Goal: Task Accomplishment & Management: Manage account settings

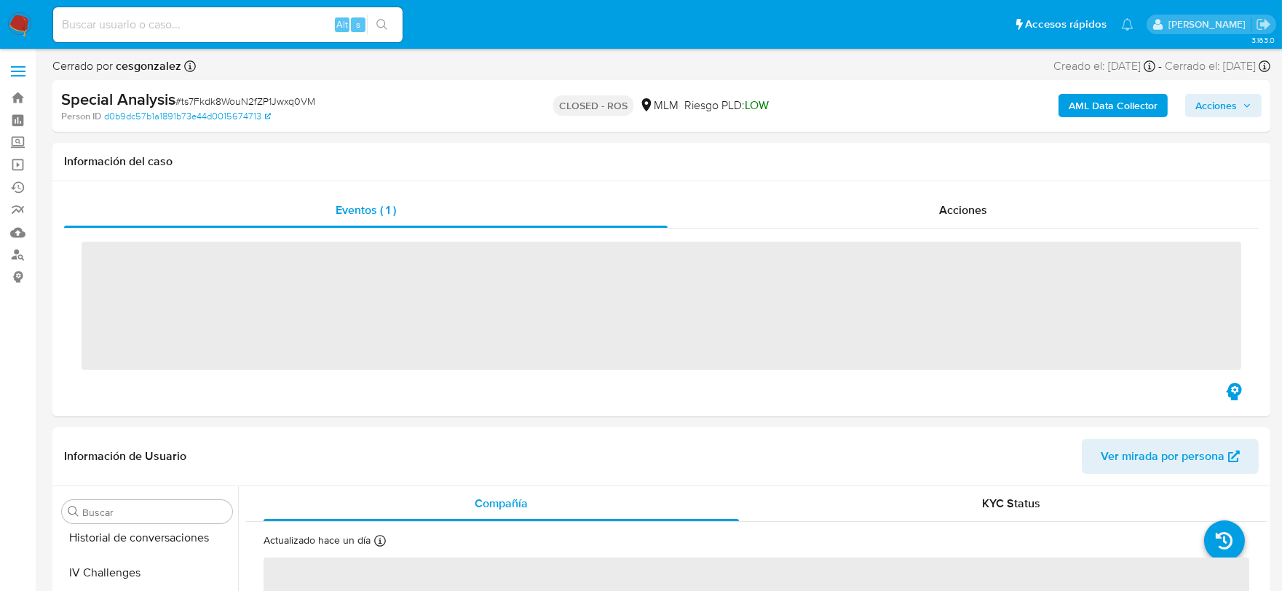
scroll to position [719, 0]
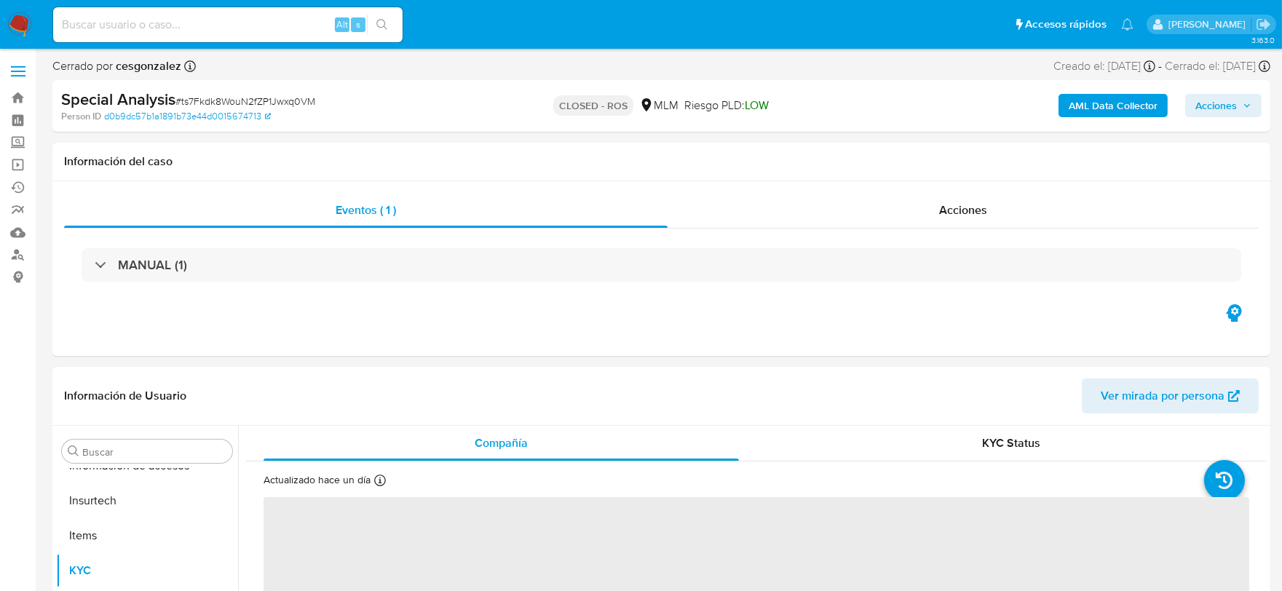
select select "10"
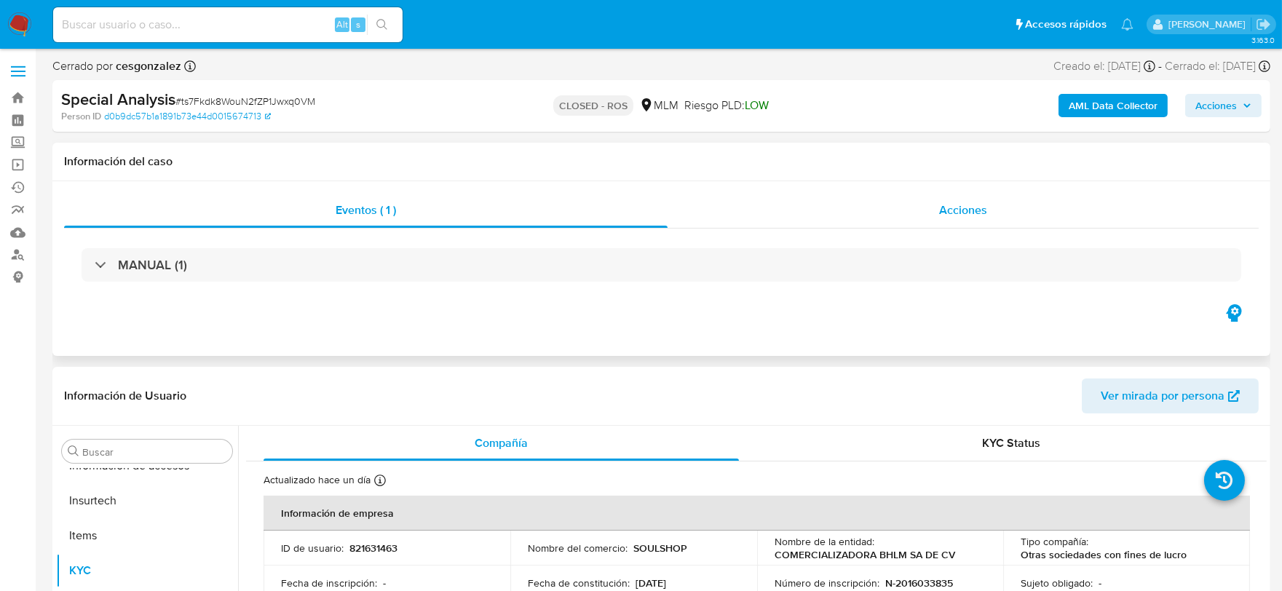
click at [954, 211] on span "Acciones" at bounding box center [963, 210] width 48 height 17
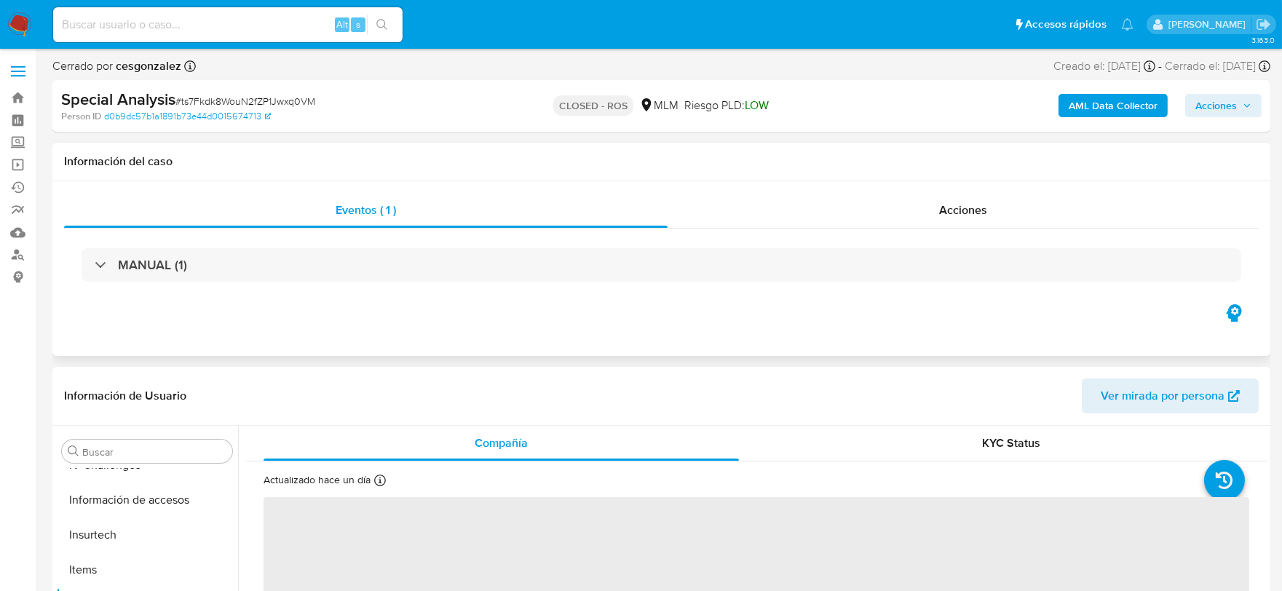
scroll to position [719, 0]
select select "10"
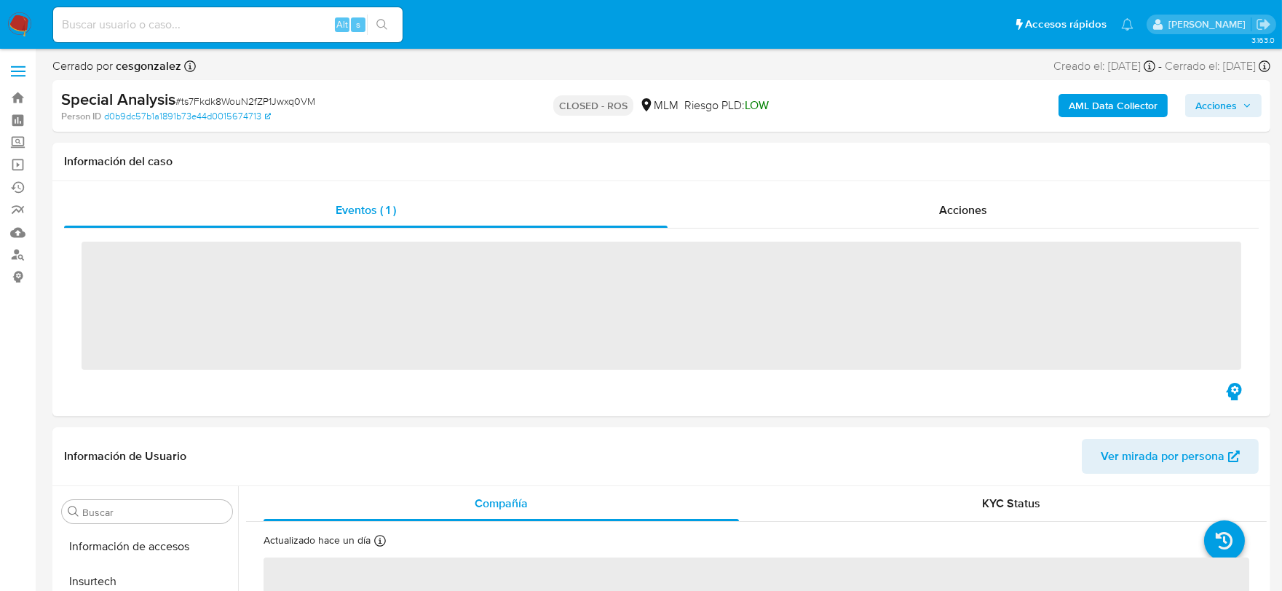
scroll to position [719, 0]
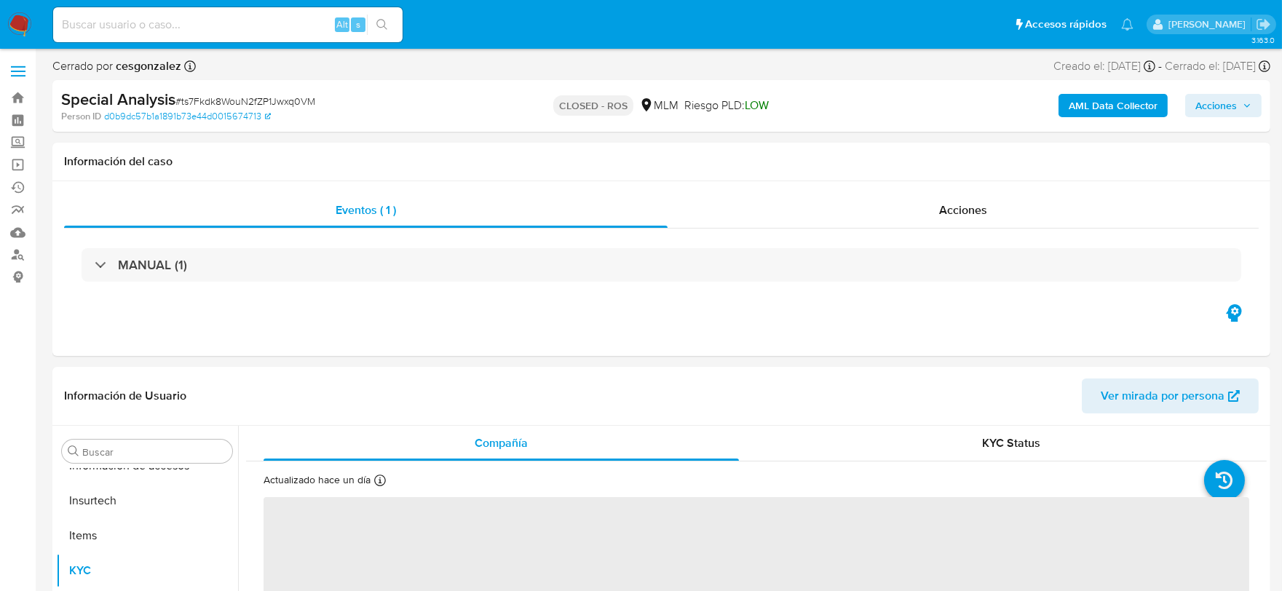
select select "10"
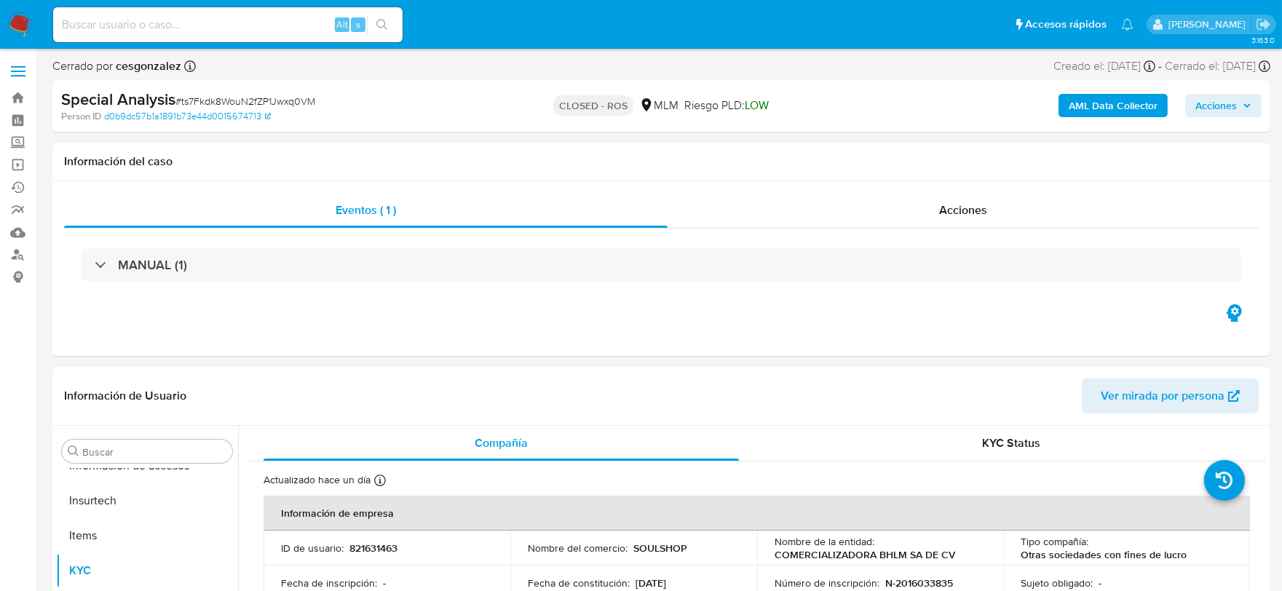
click at [9, 19] on img at bounding box center [19, 24] width 25 height 25
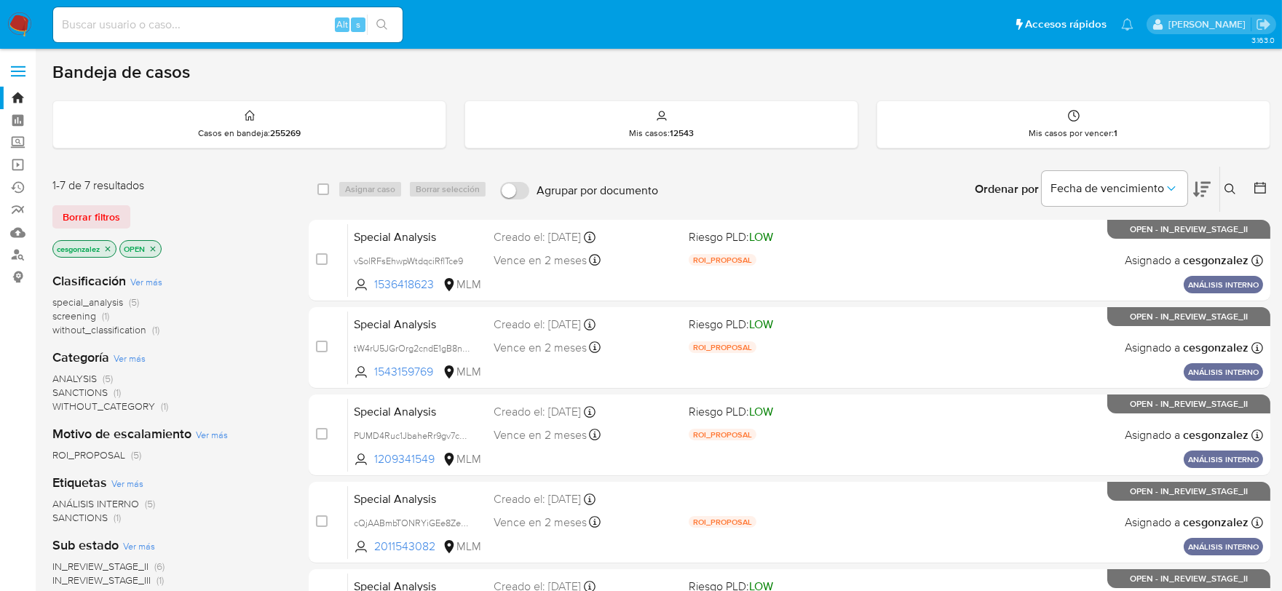
click at [96, 317] on span "screening (1)" at bounding box center [80, 316] width 57 height 14
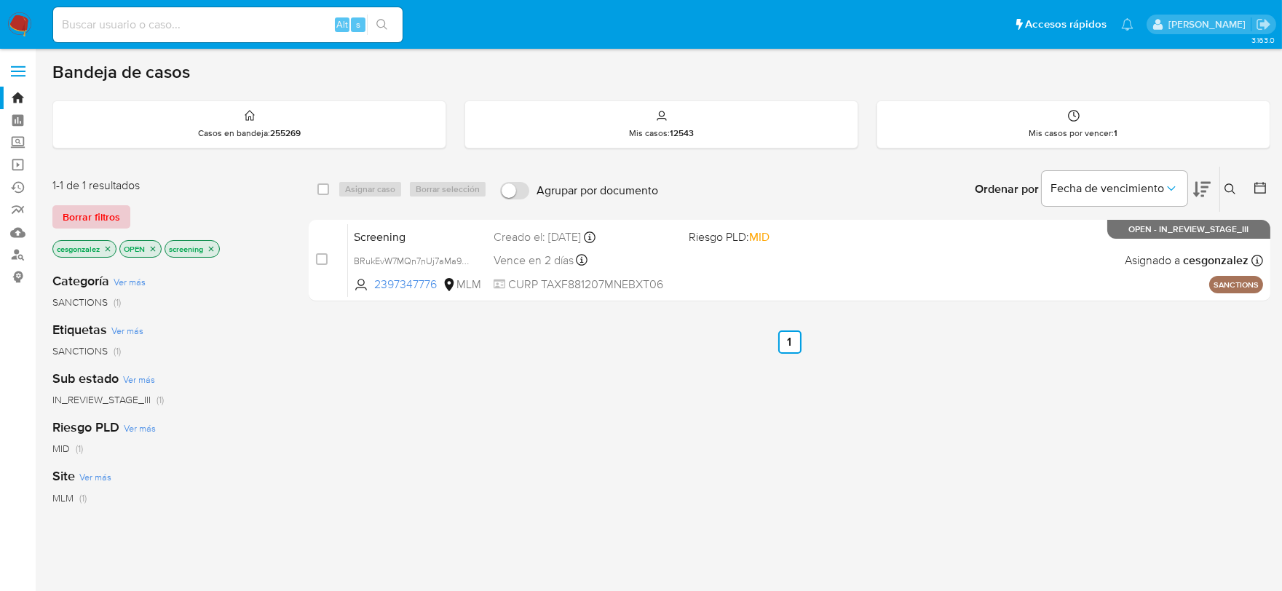
click at [119, 211] on button "Borrar filtros" at bounding box center [91, 216] width 78 height 23
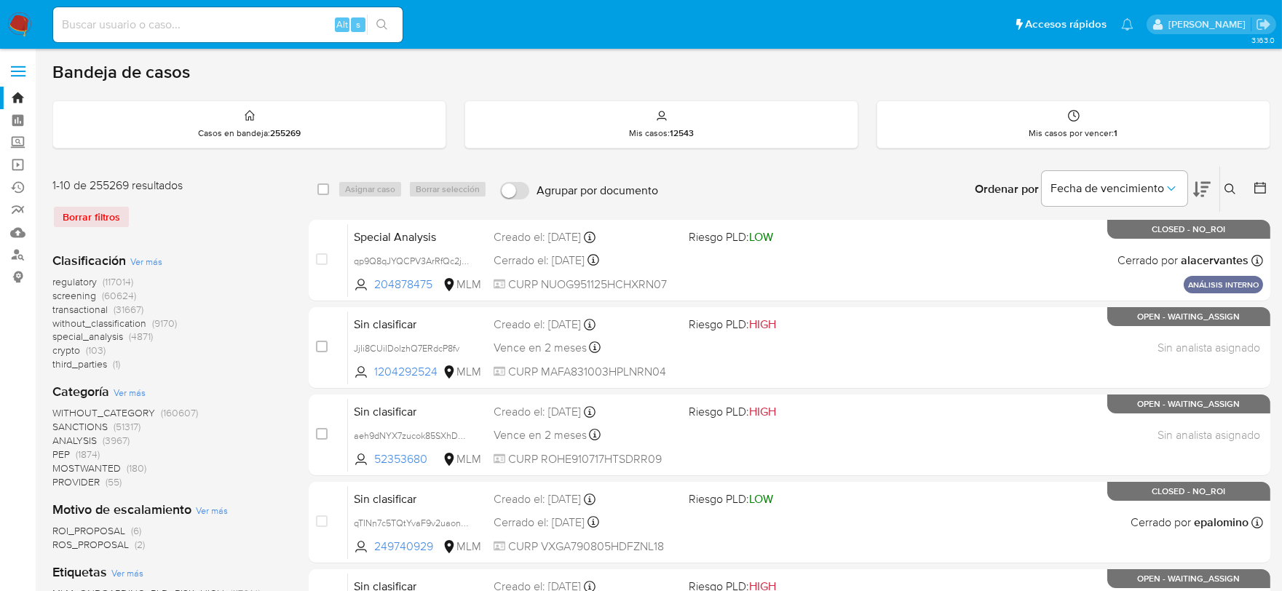
click at [85, 293] on span "screening" at bounding box center [74, 295] width 44 height 15
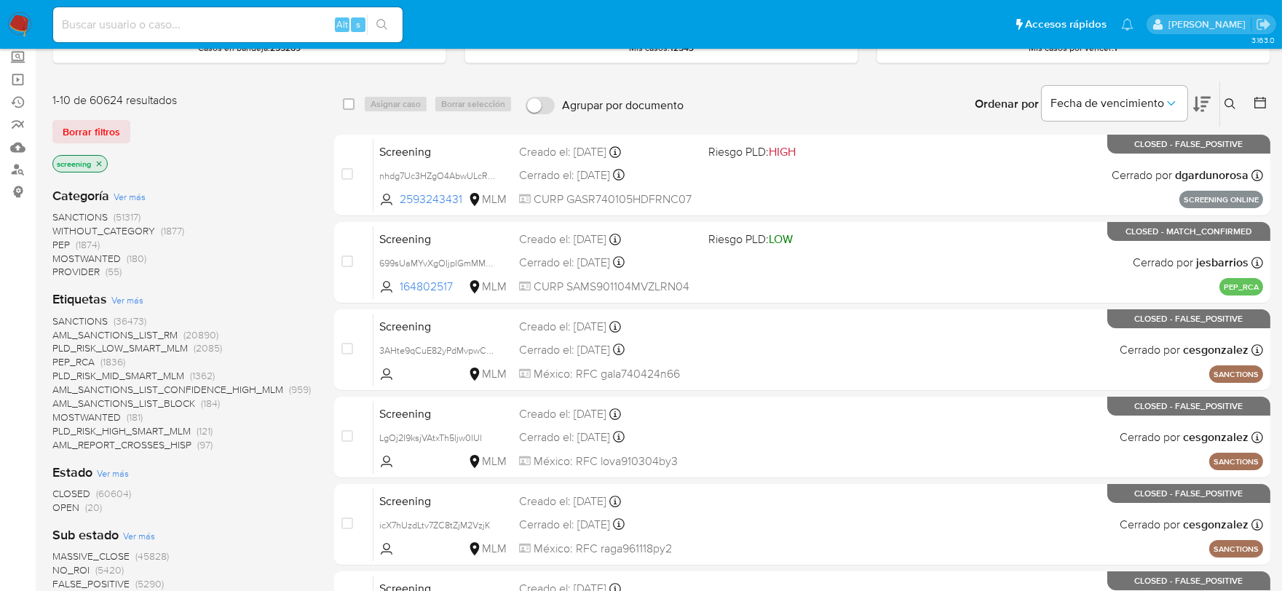
scroll to position [242, 0]
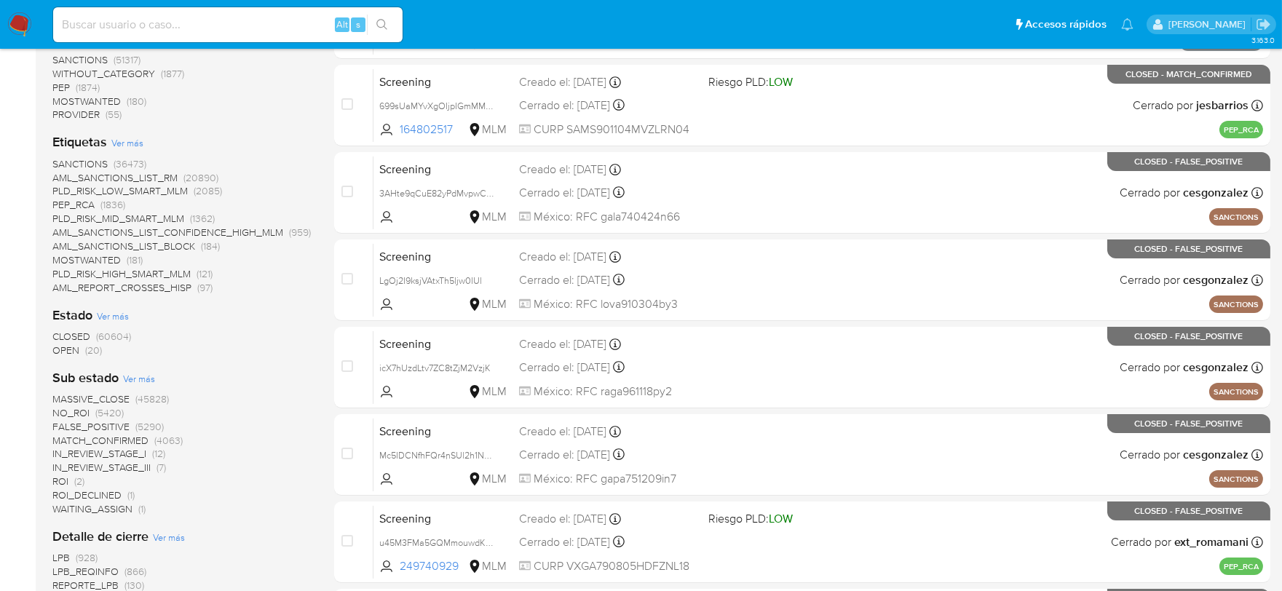
click at [70, 348] on span "OPEN" at bounding box center [65, 350] width 27 height 15
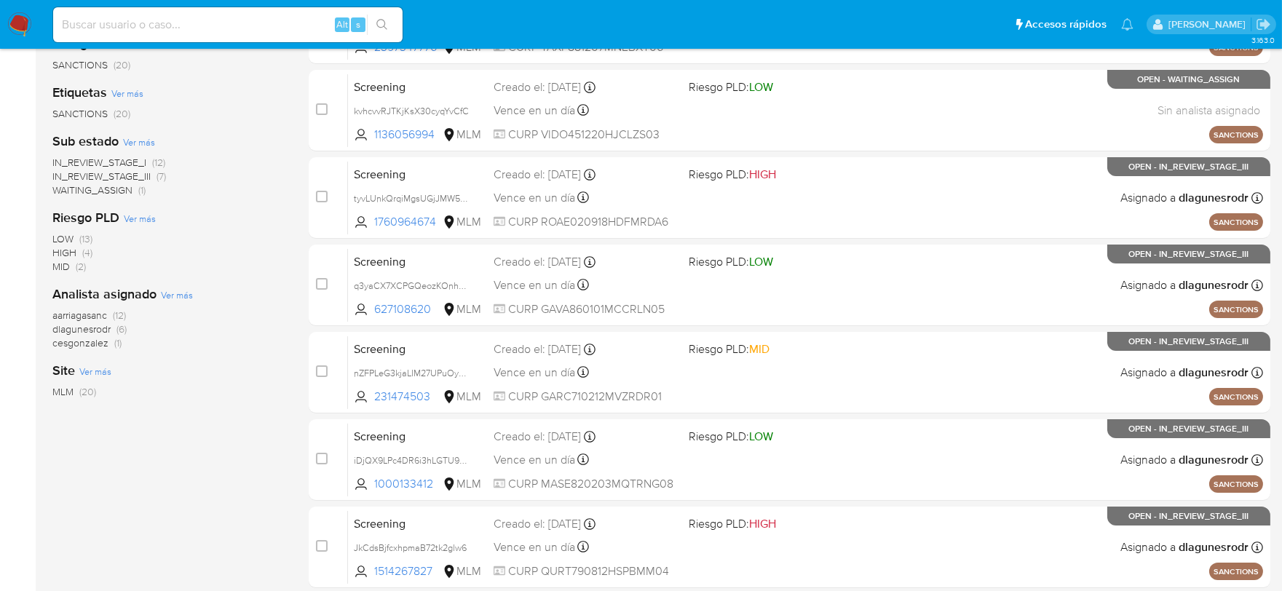
scroll to position [162, 0]
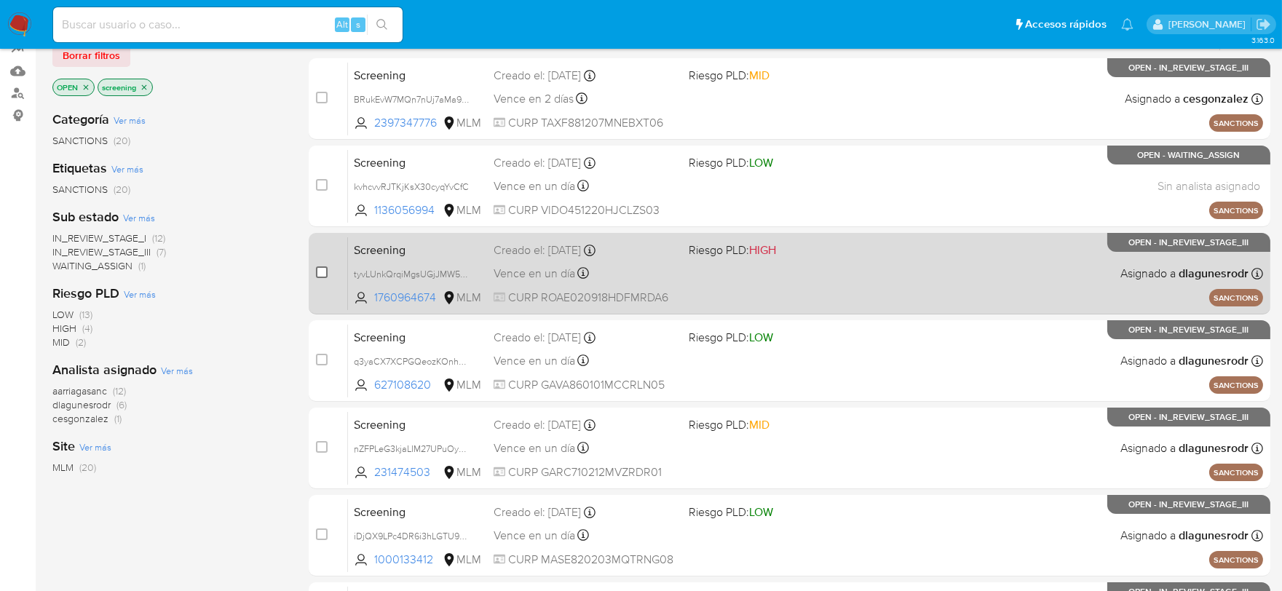
click at [322, 275] on input "checkbox" at bounding box center [322, 273] width 12 height 12
checkbox input "true"
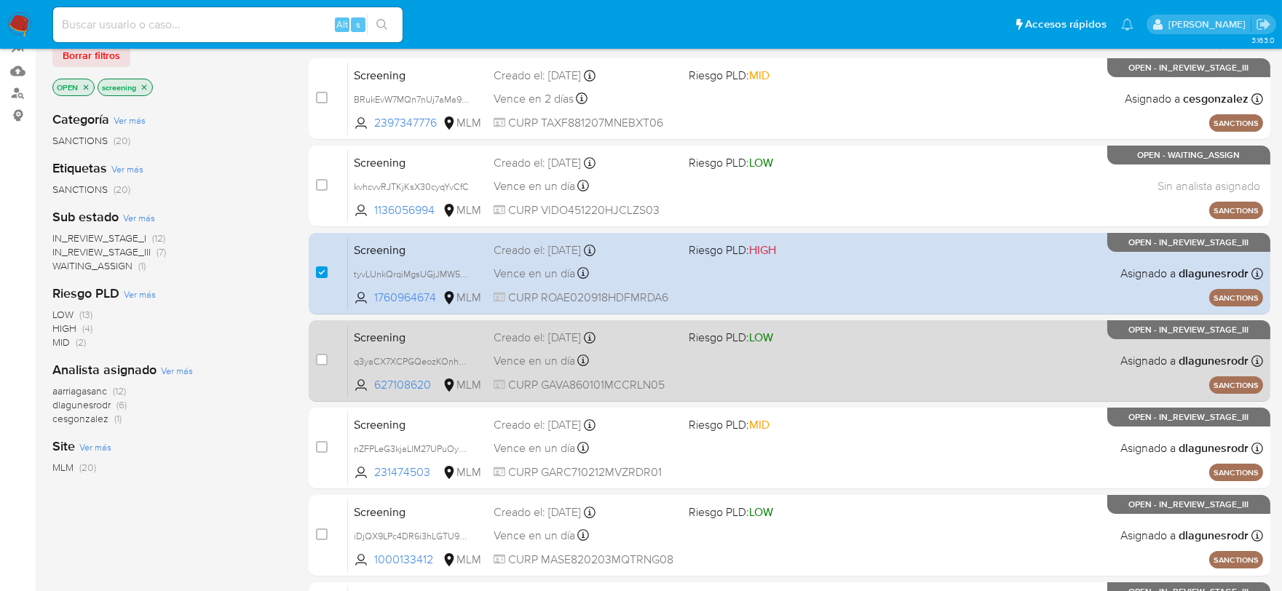
click at [326, 325] on div "case-item-checkbox No es posible asignar el caso" at bounding box center [332, 361] width 32 height 74
click at [328, 339] on div "case-item-checkbox No es posible asignar el caso" at bounding box center [332, 361] width 32 height 74
click at [325, 358] on input "checkbox" at bounding box center [322, 360] width 12 height 12
checkbox input "true"
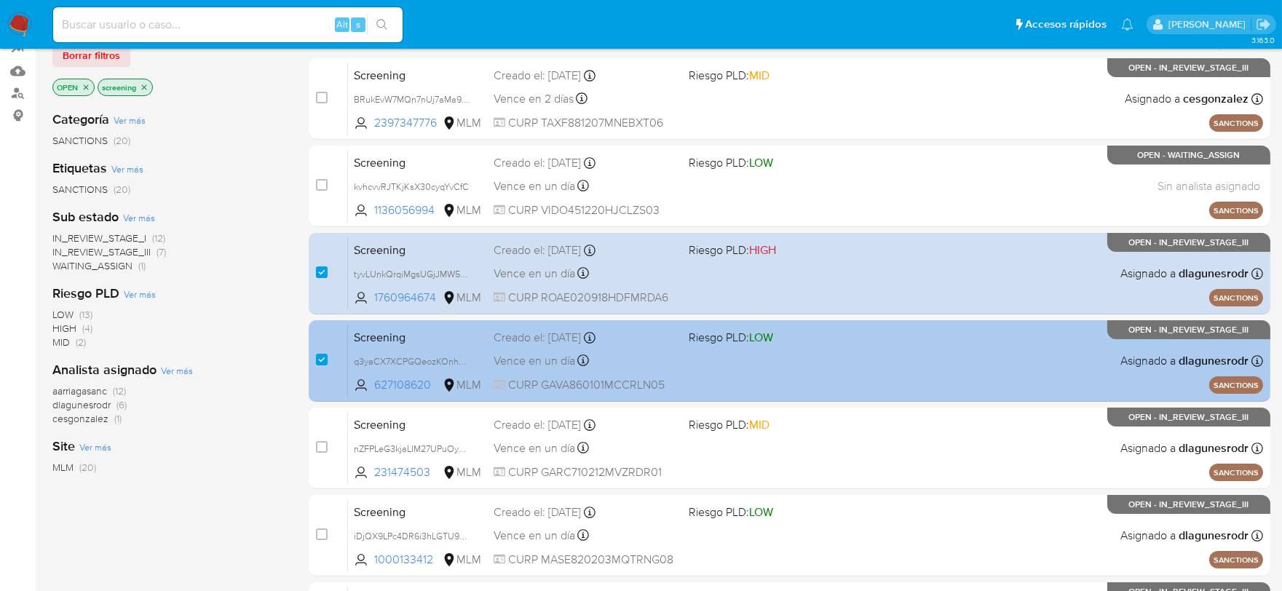
scroll to position [242, 0]
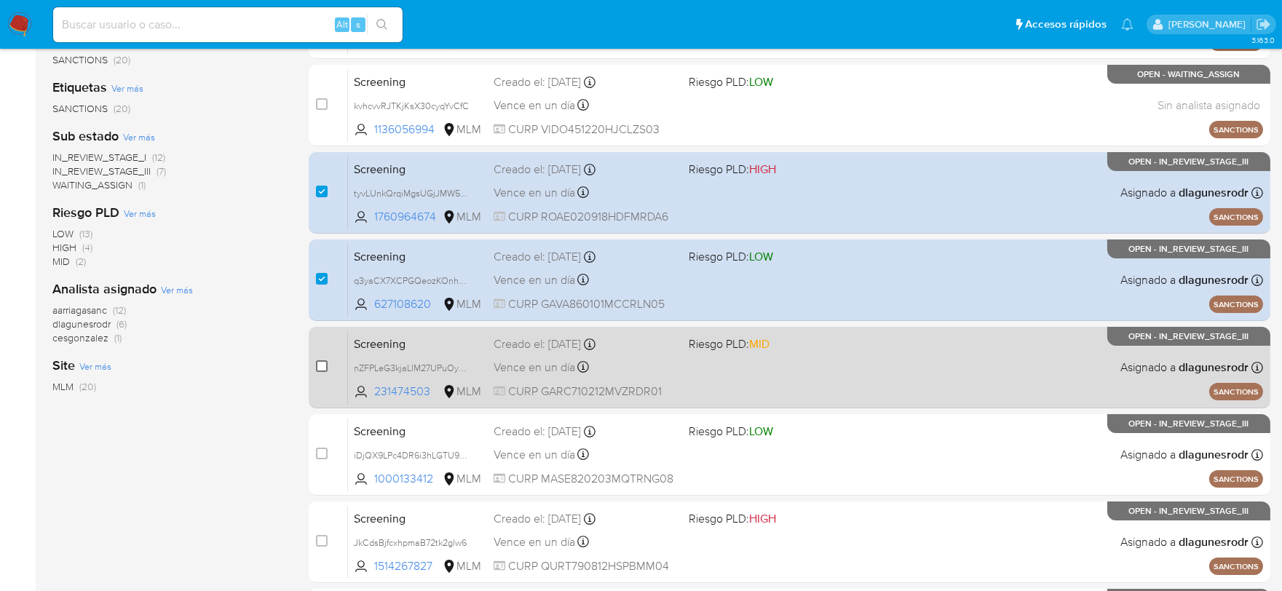
click at [326, 363] on input "checkbox" at bounding box center [322, 366] width 12 height 12
checkbox input "true"
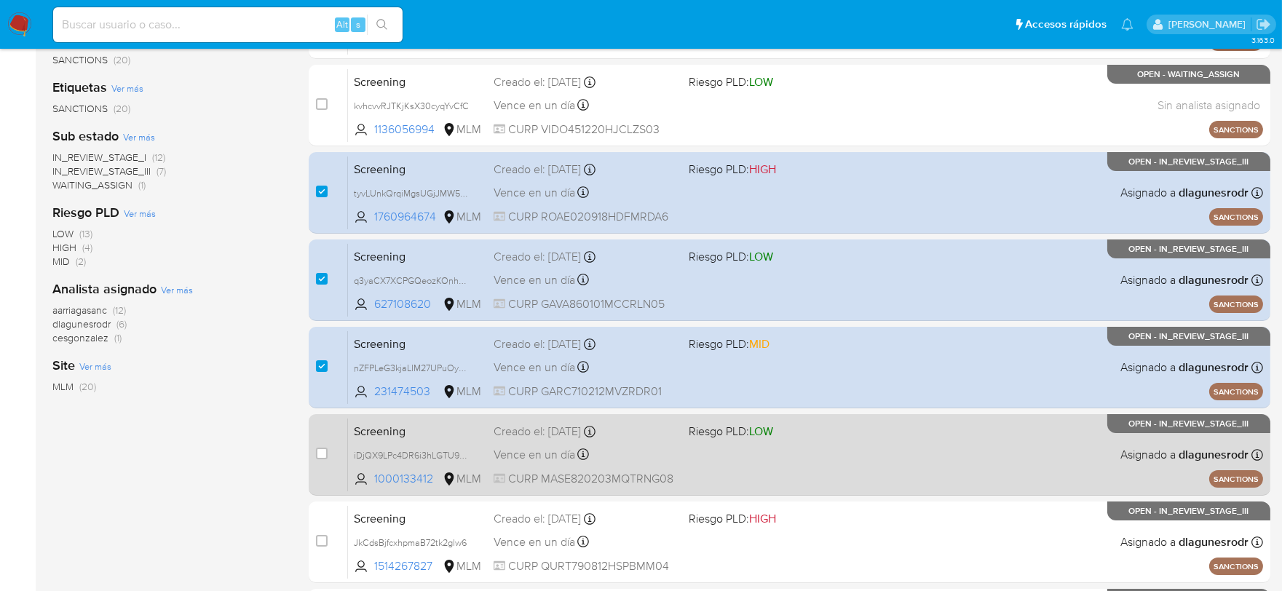
click at [325, 459] on div "case-item-checkbox" at bounding box center [322, 453] width 12 height 15
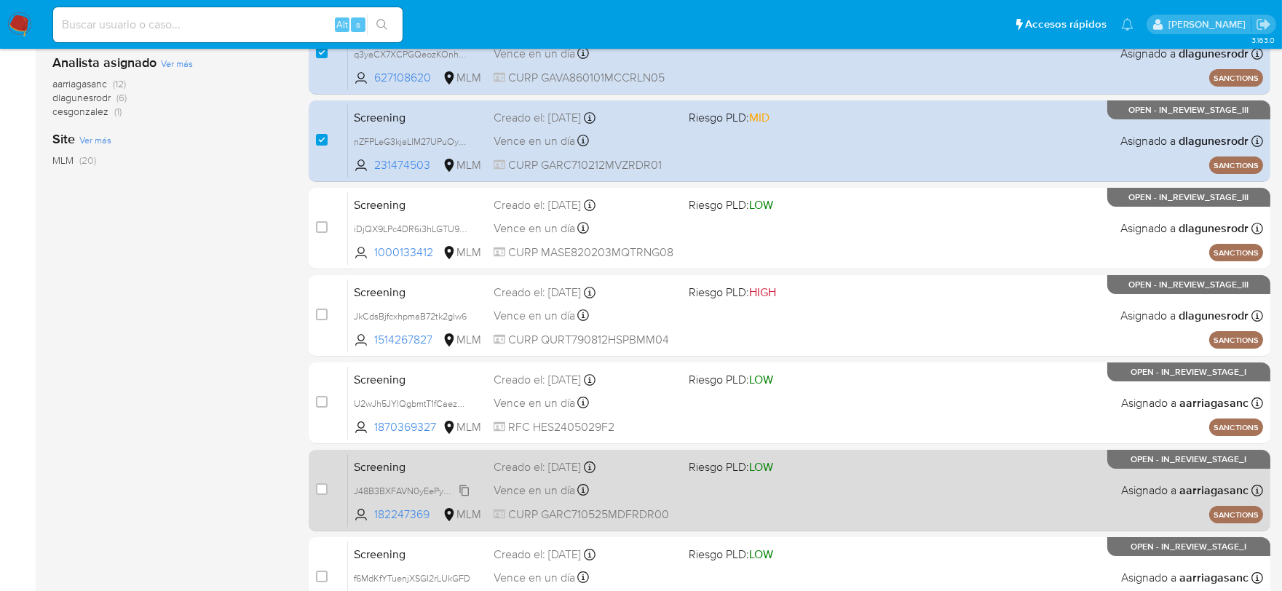
scroll to position [566, 0]
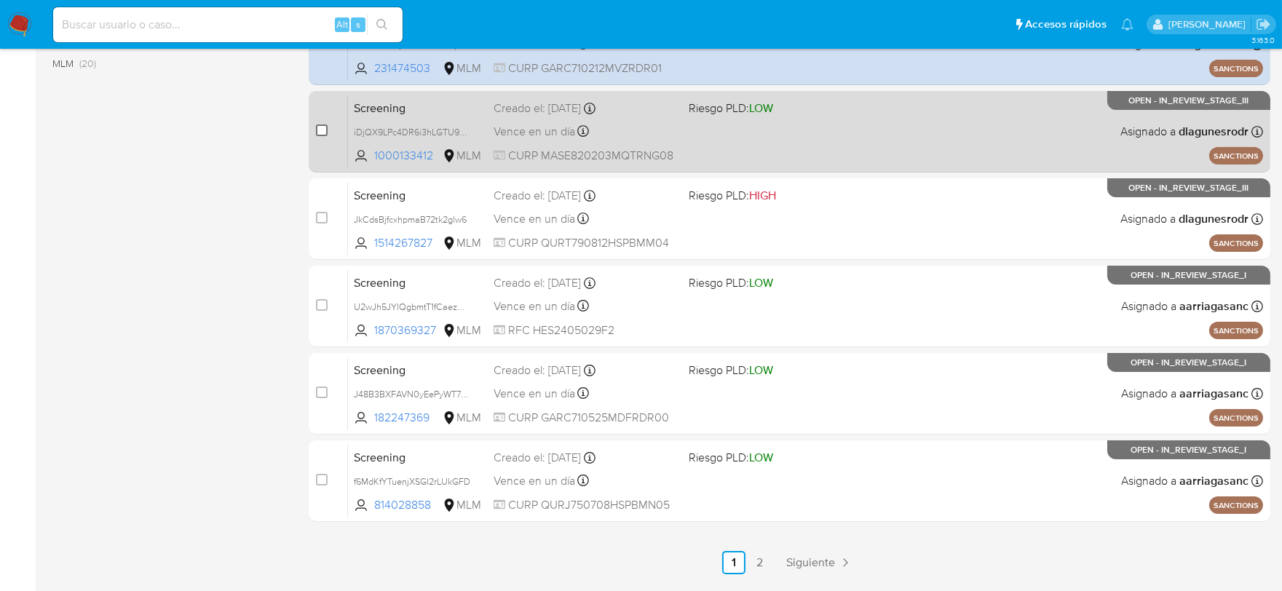
click at [322, 125] on input "checkbox" at bounding box center [322, 131] width 12 height 12
checkbox input "true"
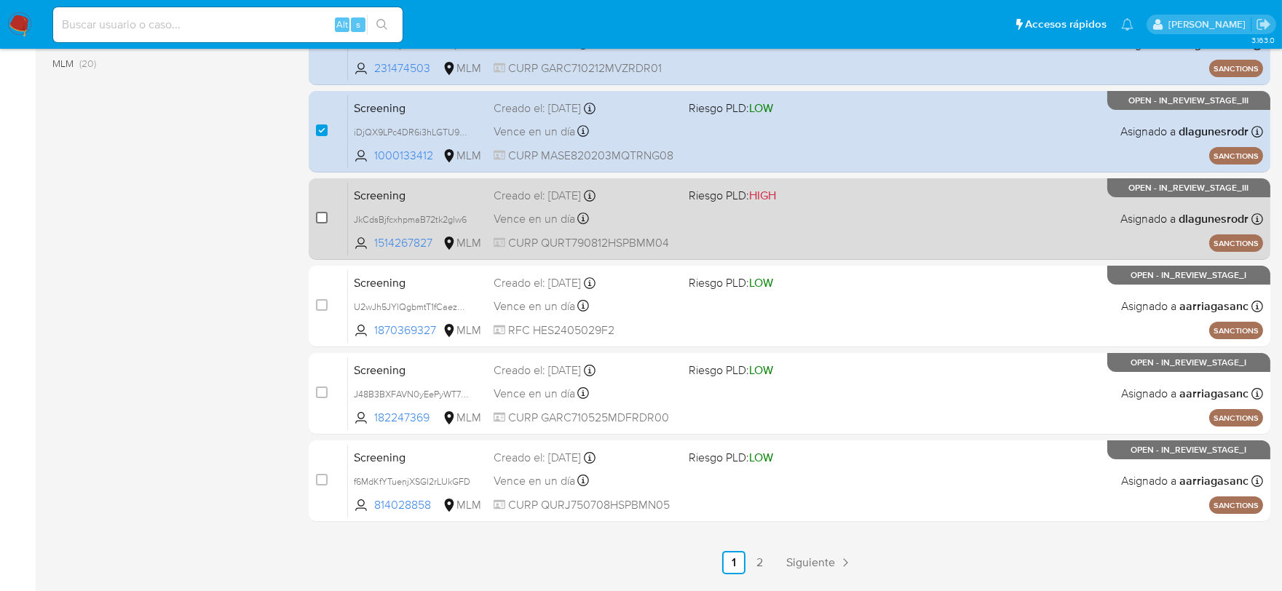
click at [324, 213] on input "checkbox" at bounding box center [322, 218] width 12 height 12
checkbox input "true"
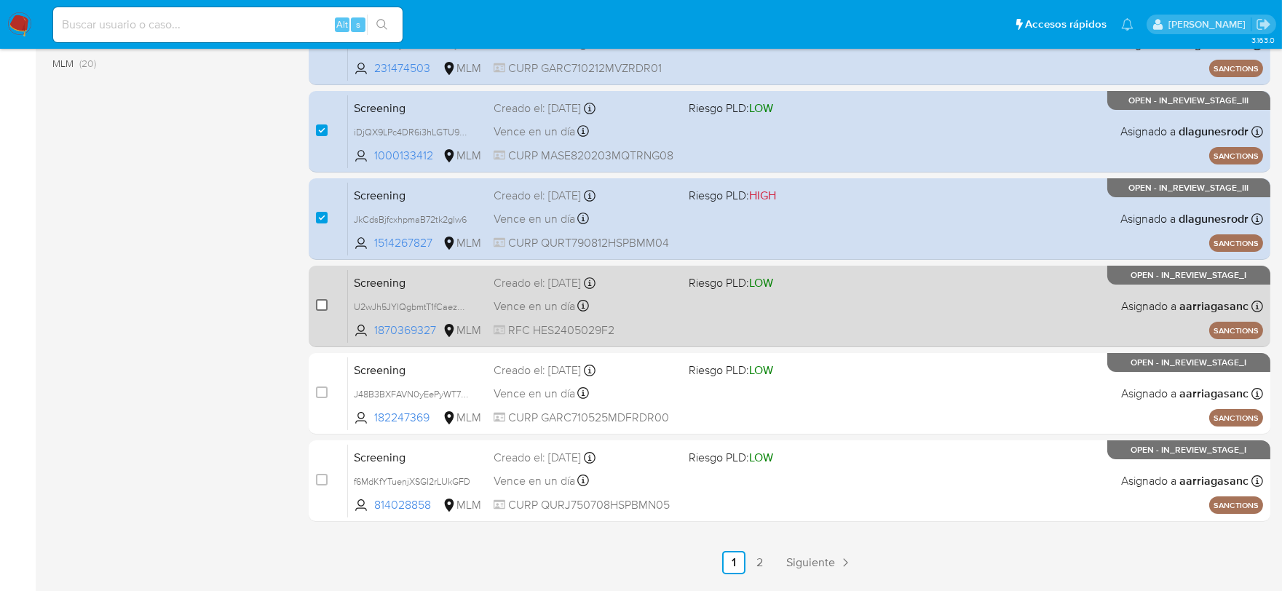
click at [326, 308] on input "checkbox" at bounding box center [322, 305] width 12 height 12
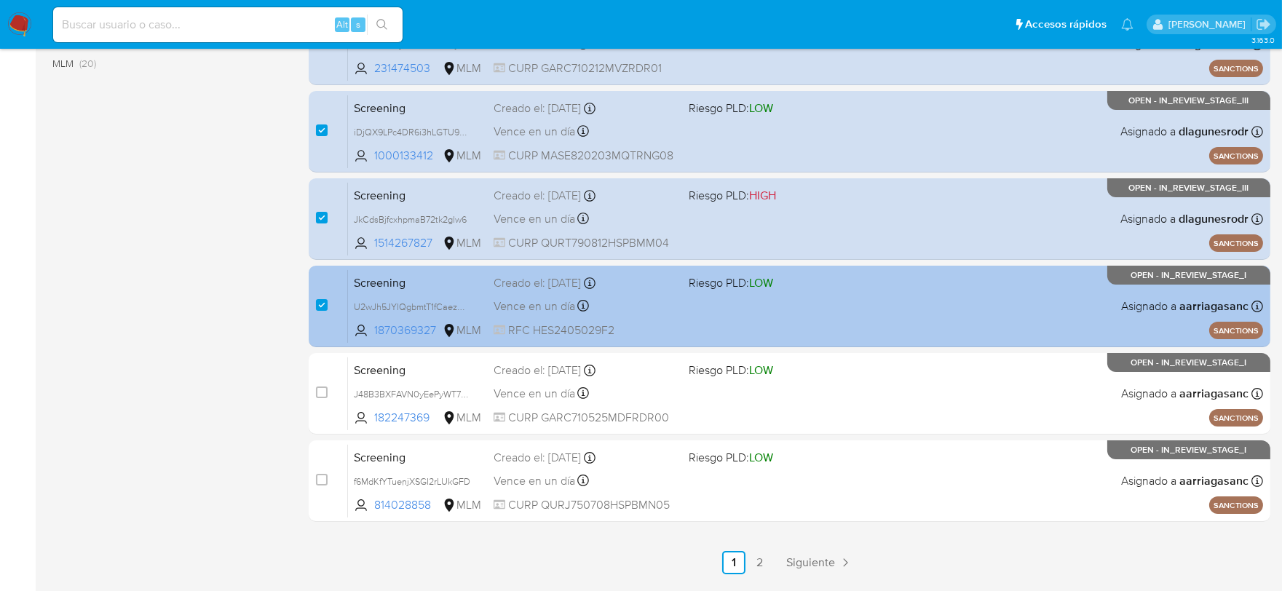
click at [326, 309] on div "case-item-checkbox" at bounding box center [322, 305] width 12 height 15
click at [321, 303] on input "checkbox" at bounding box center [322, 305] width 12 height 12
checkbox input "false"
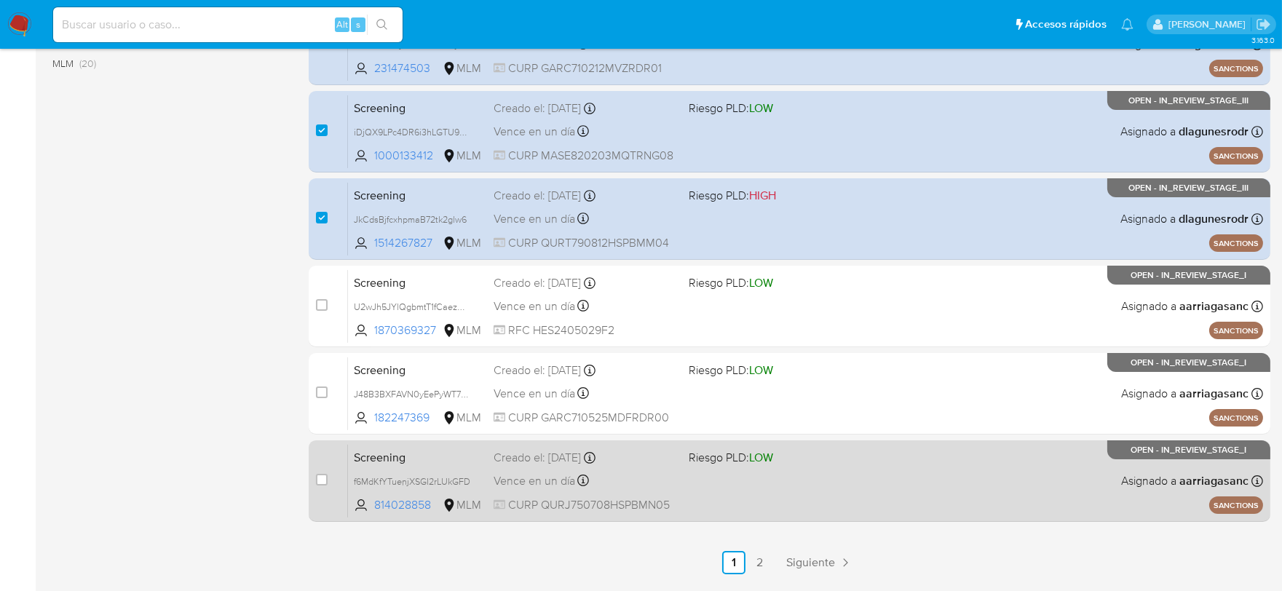
scroll to position [610, 0]
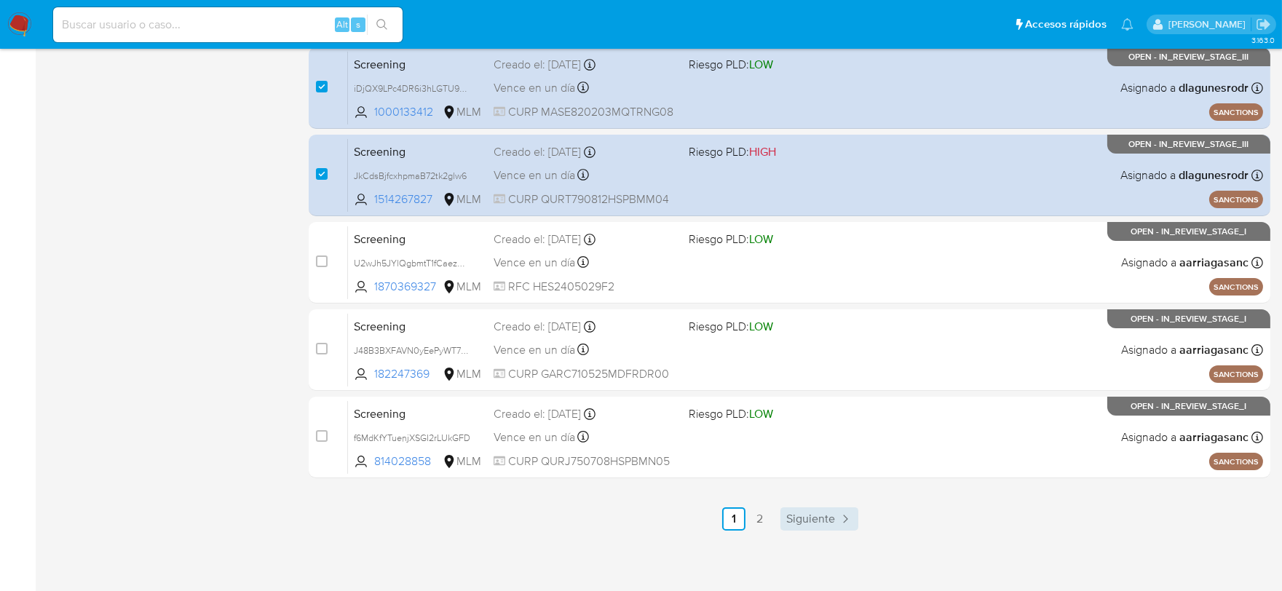
click at [797, 513] on span "Siguiente" at bounding box center [810, 519] width 49 height 12
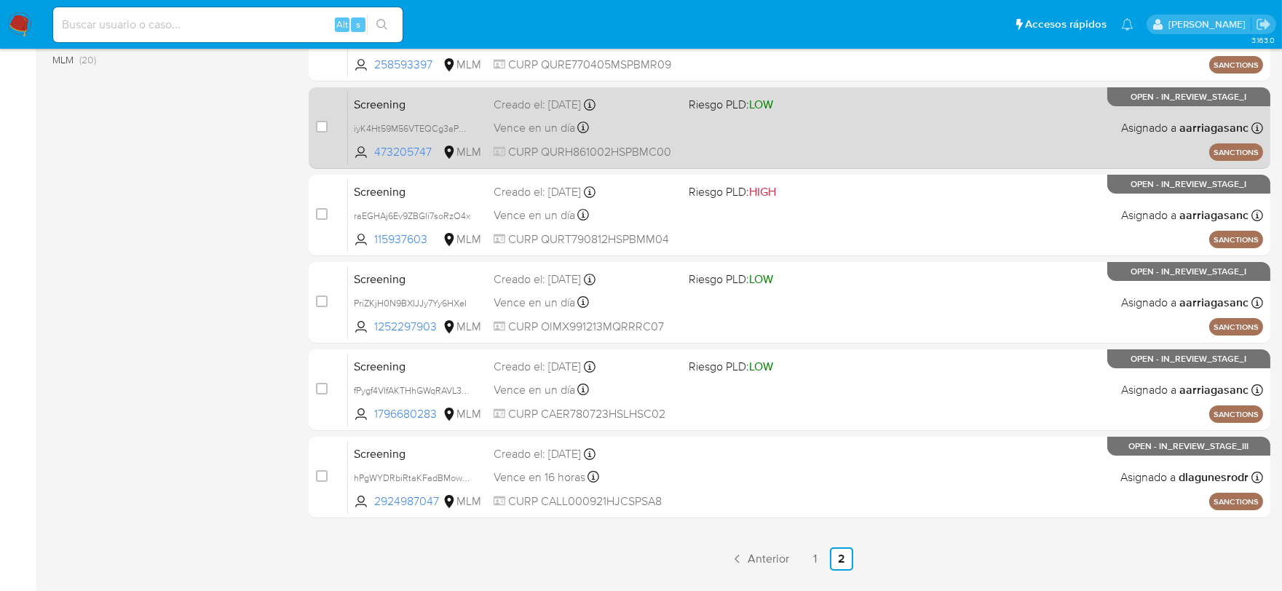
scroll to position [610, 0]
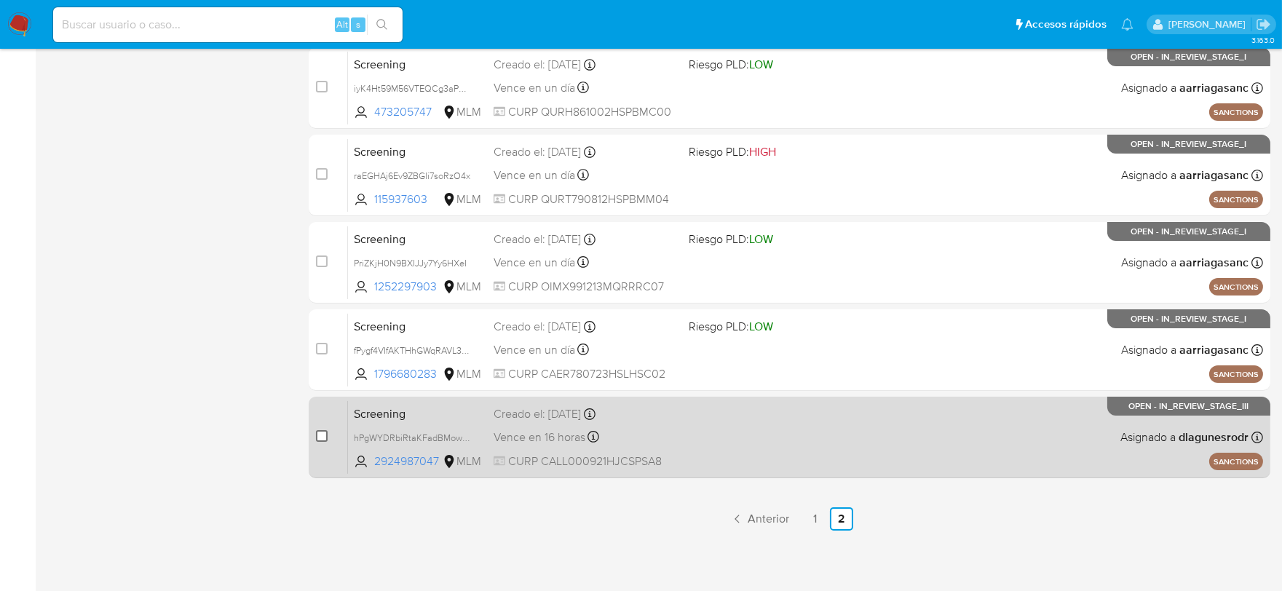
click at [323, 433] on input "checkbox" at bounding box center [322, 436] width 12 height 12
checkbox input "true"
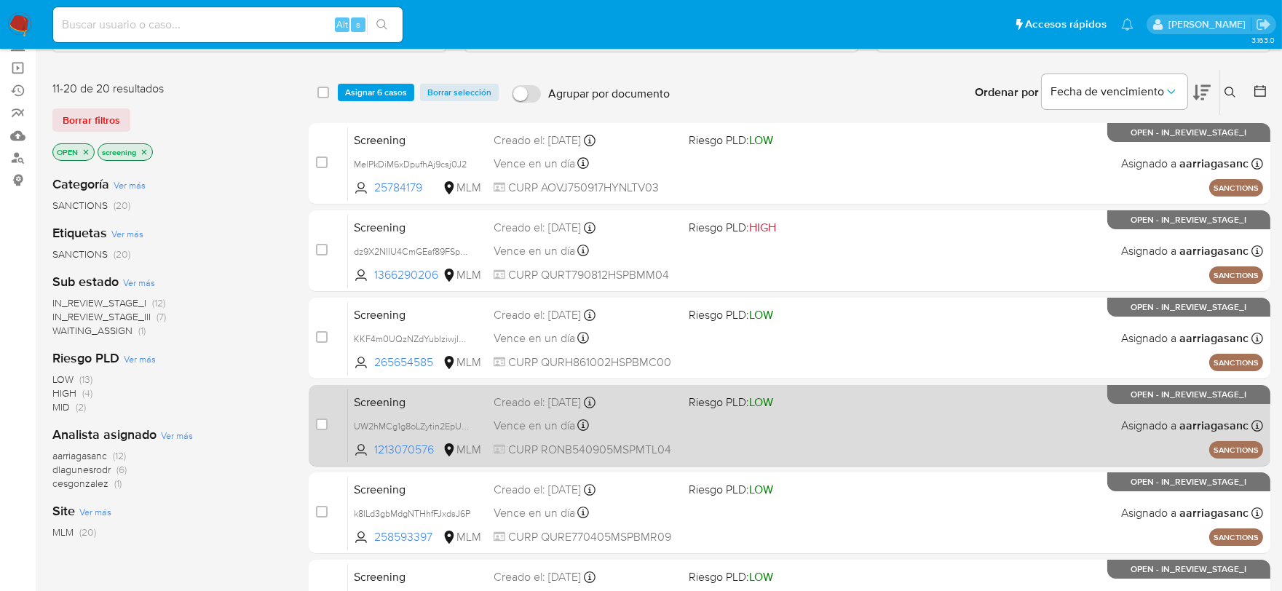
scroll to position [0, 0]
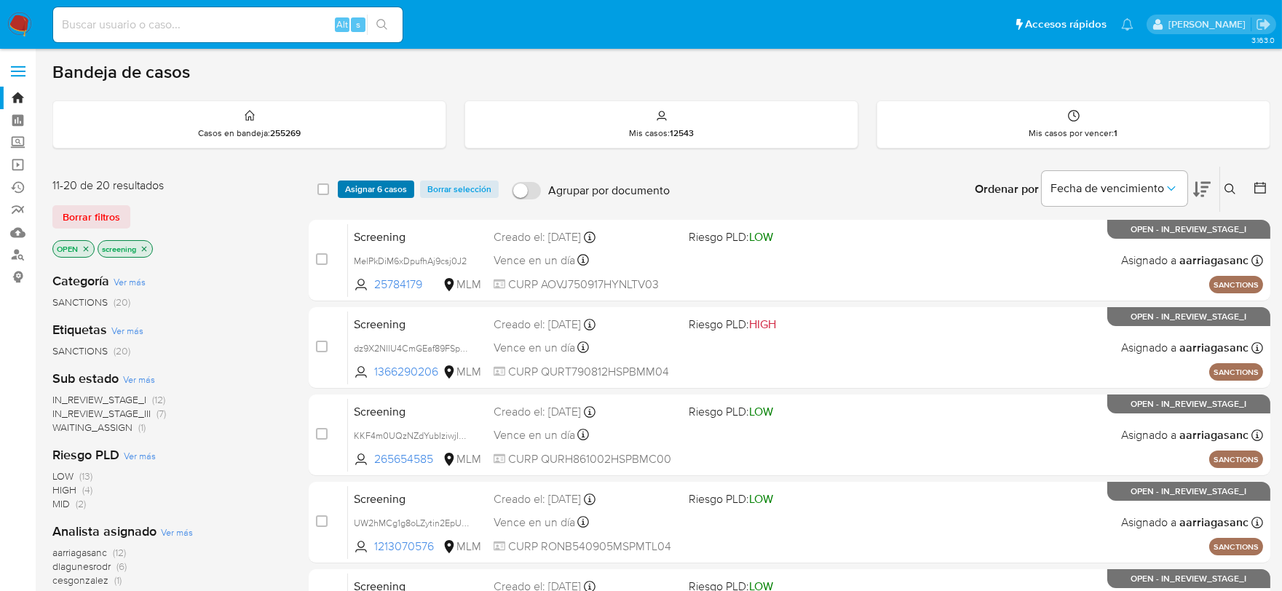
click at [374, 194] on span "Asignar 6 casos" at bounding box center [376, 189] width 62 height 15
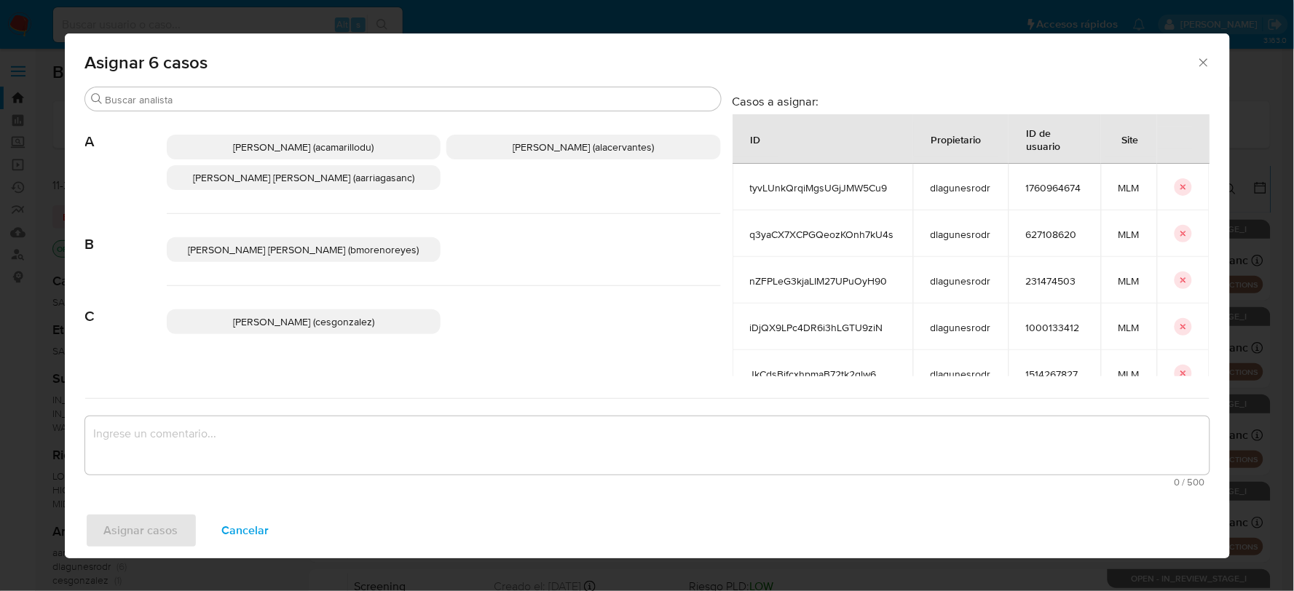
click at [338, 322] on span "Cesar Gonzalez (cesgonzalez)" at bounding box center [303, 322] width 141 height 15
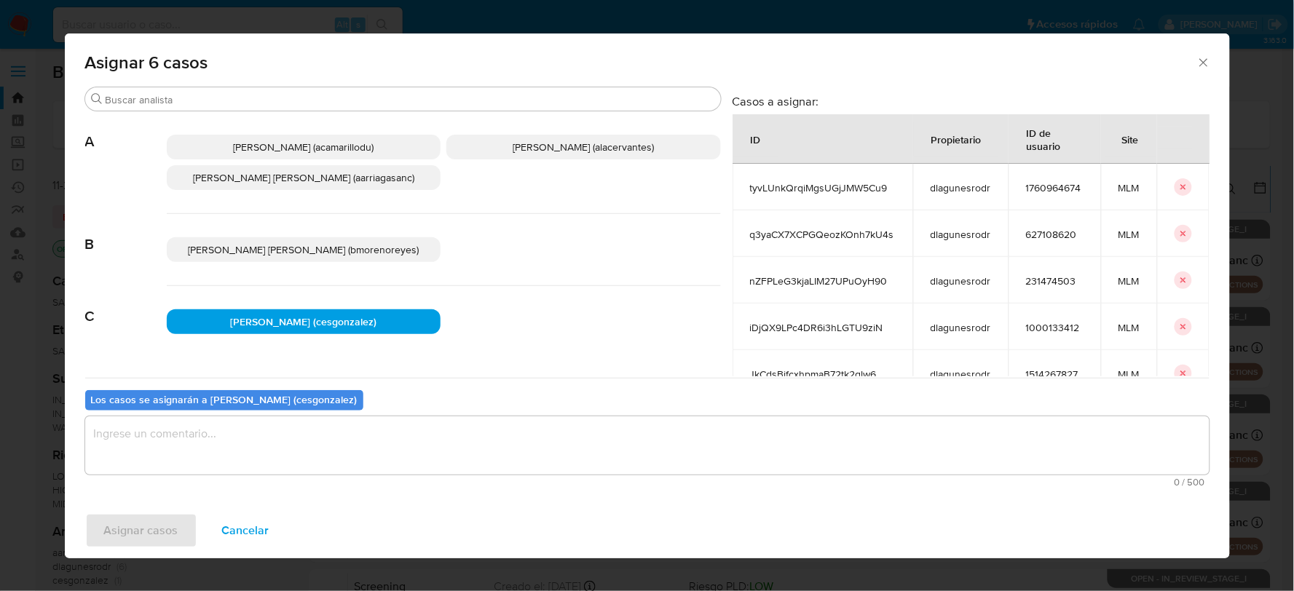
click at [338, 435] on textarea "assign-modal" at bounding box center [647, 446] width 1124 height 58
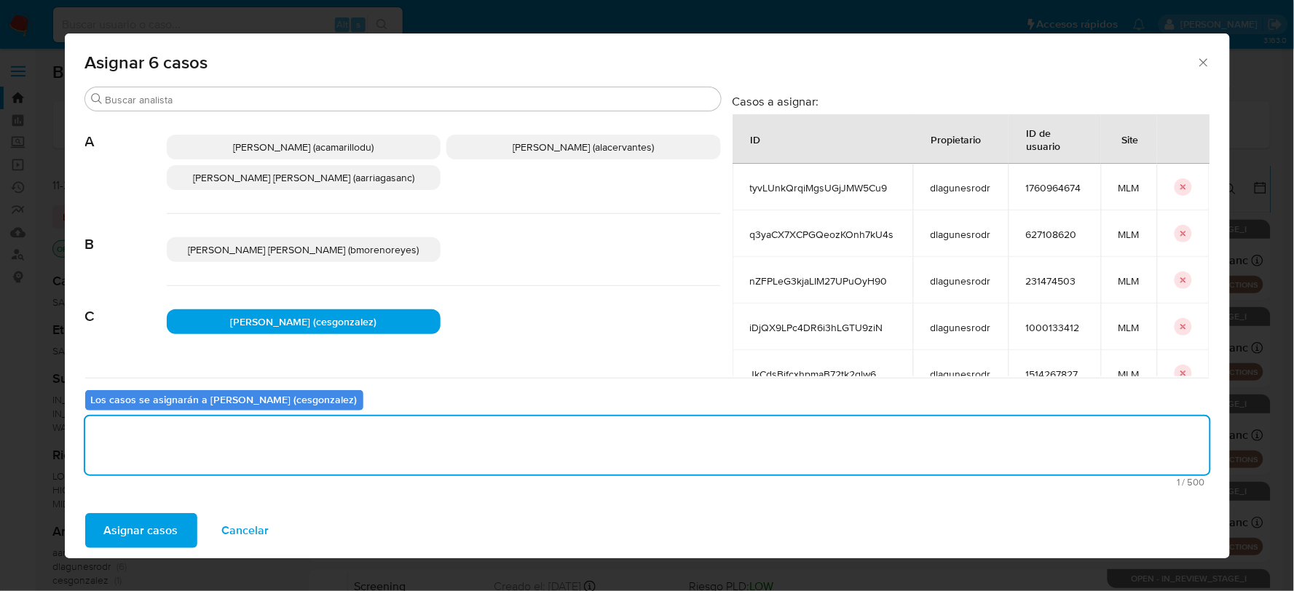
click at [173, 437] on textarea "assign-modal" at bounding box center [647, 446] width 1124 height 58
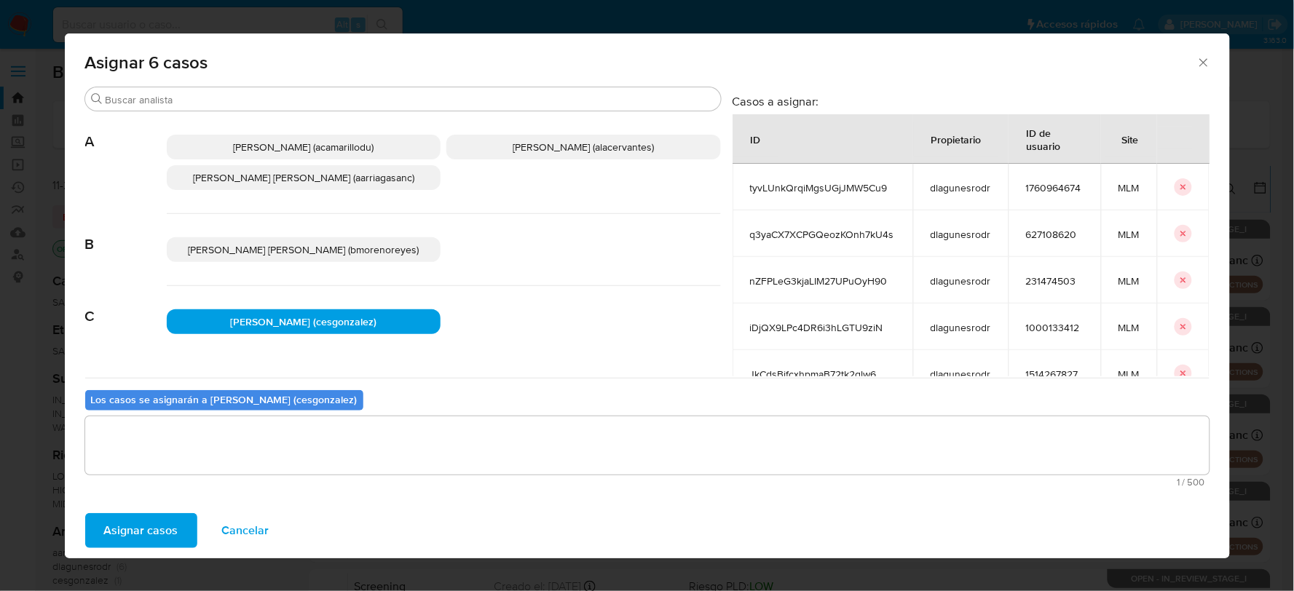
click at [120, 543] on span "Asignar casos" at bounding box center [141, 531] width 74 height 32
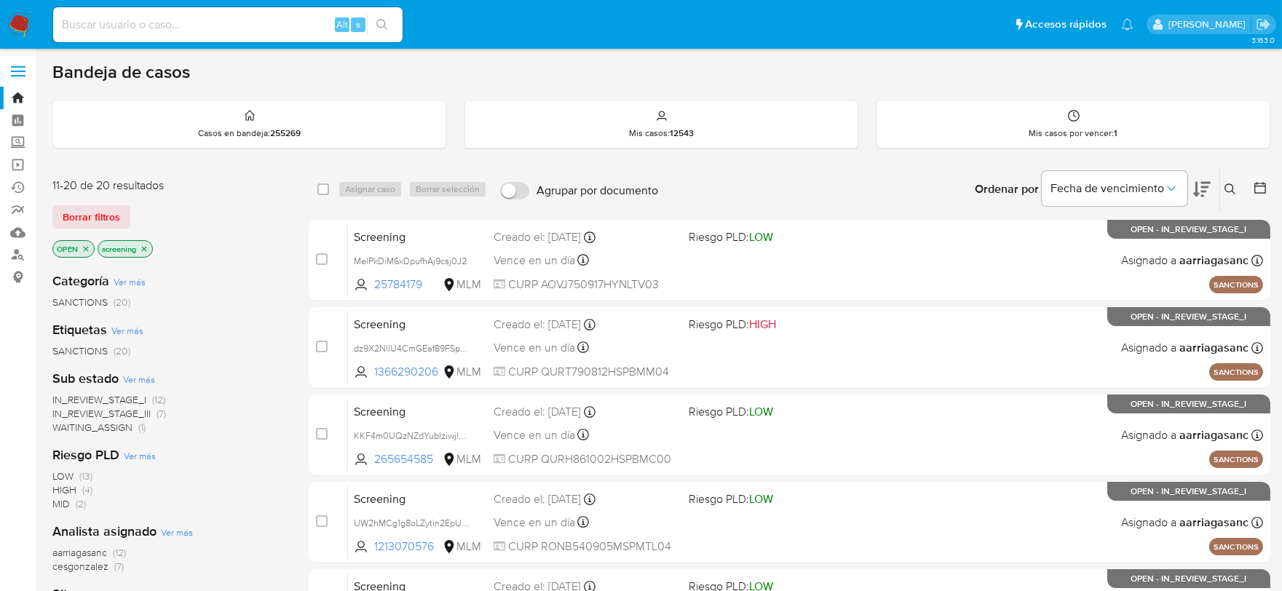
click at [17, 20] on img at bounding box center [19, 24] width 25 height 25
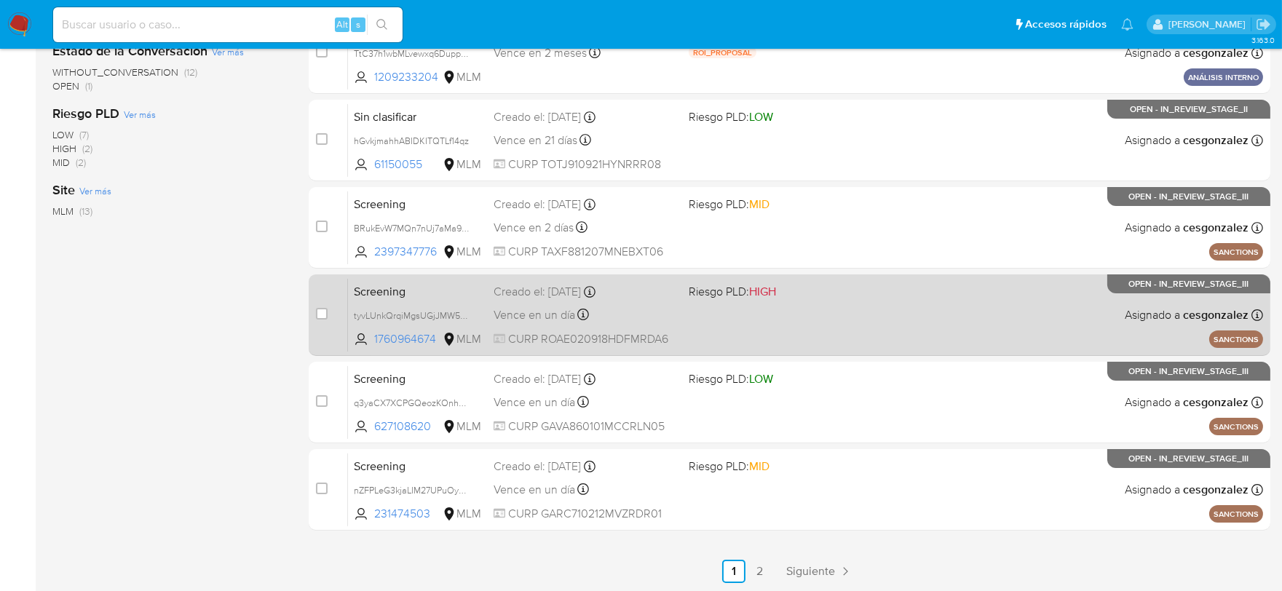
scroll to position [610, 0]
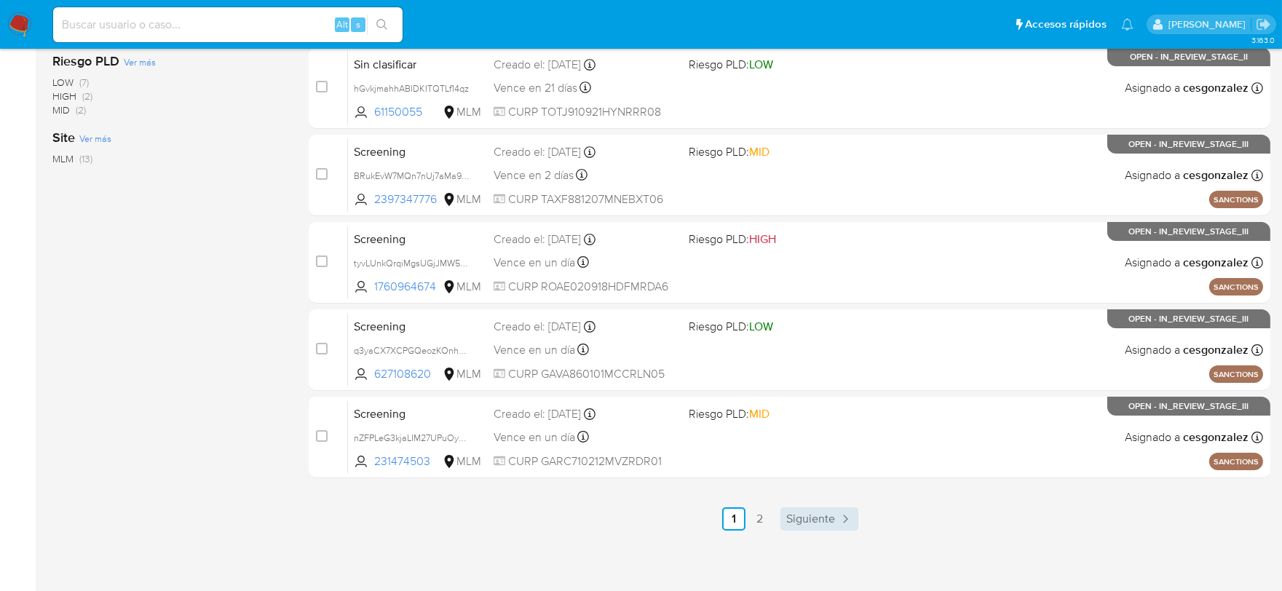
click at [799, 515] on span "Siguiente" at bounding box center [810, 519] width 49 height 12
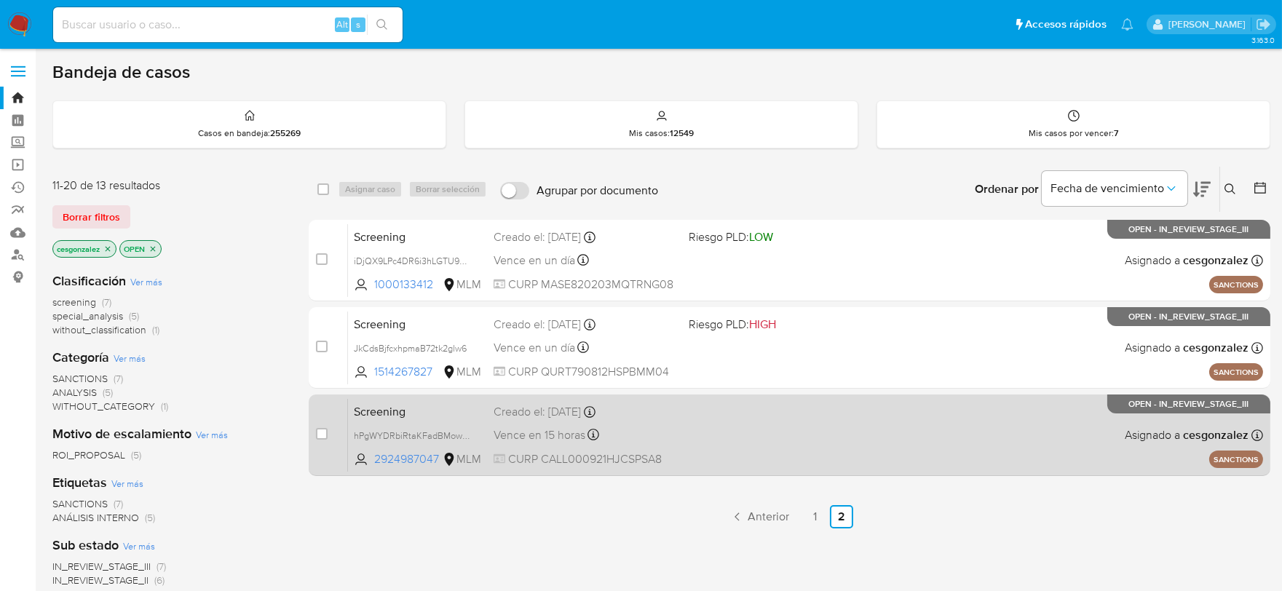
click at [719, 439] on div "Screening hPgWYDRbiRtaKFadBMowubO0 2924987047 MLM Creado el: 14/10/2025 Creado …" at bounding box center [805, 435] width 915 height 74
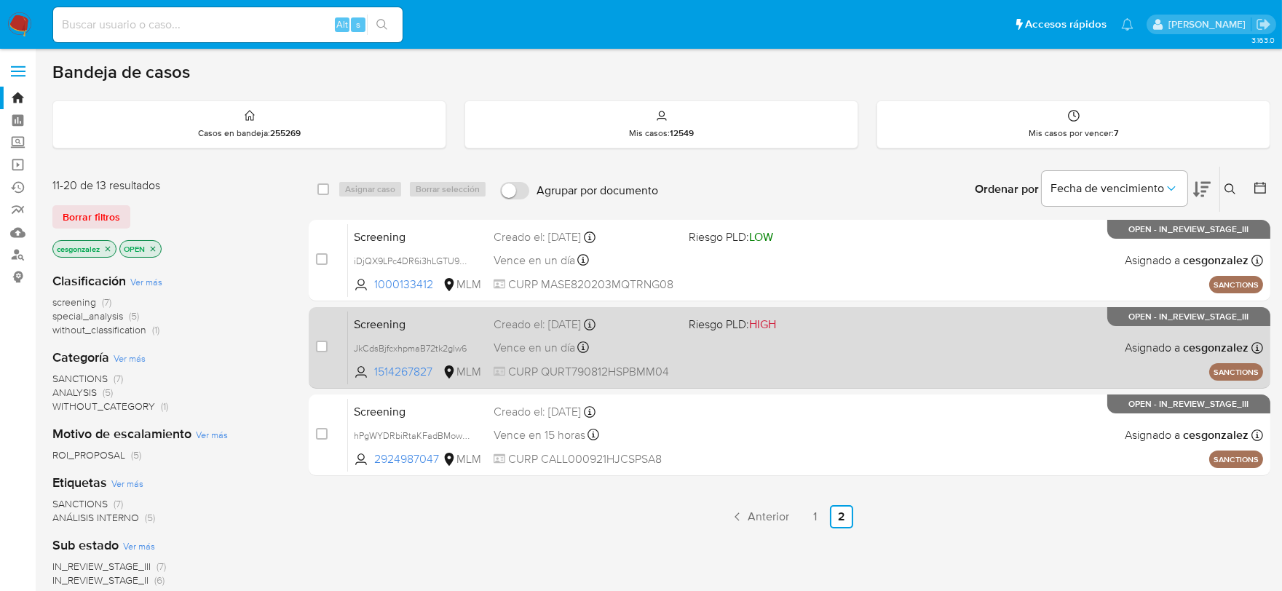
click at [524, 355] on div "Vence en un día Vence el 15/10/2025 10:42:45" at bounding box center [586, 348] width 184 height 20
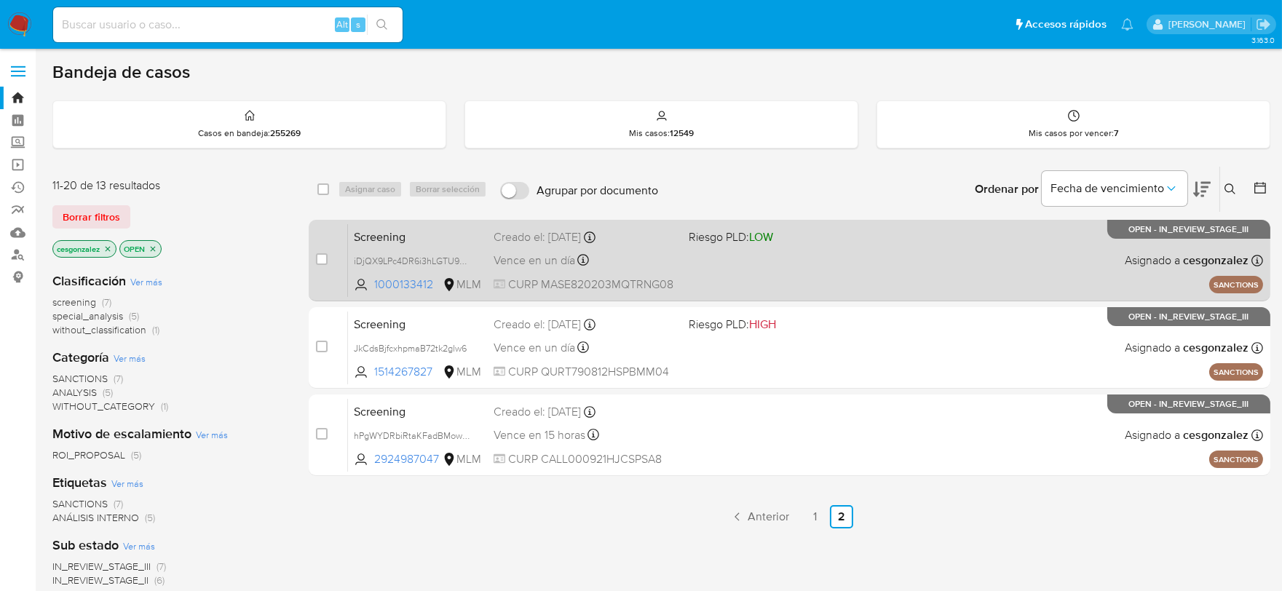
click at [630, 259] on div "Vence en un día Vence el 15/10/2025 10:58:00" at bounding box center [586, 260] width 184 height 20
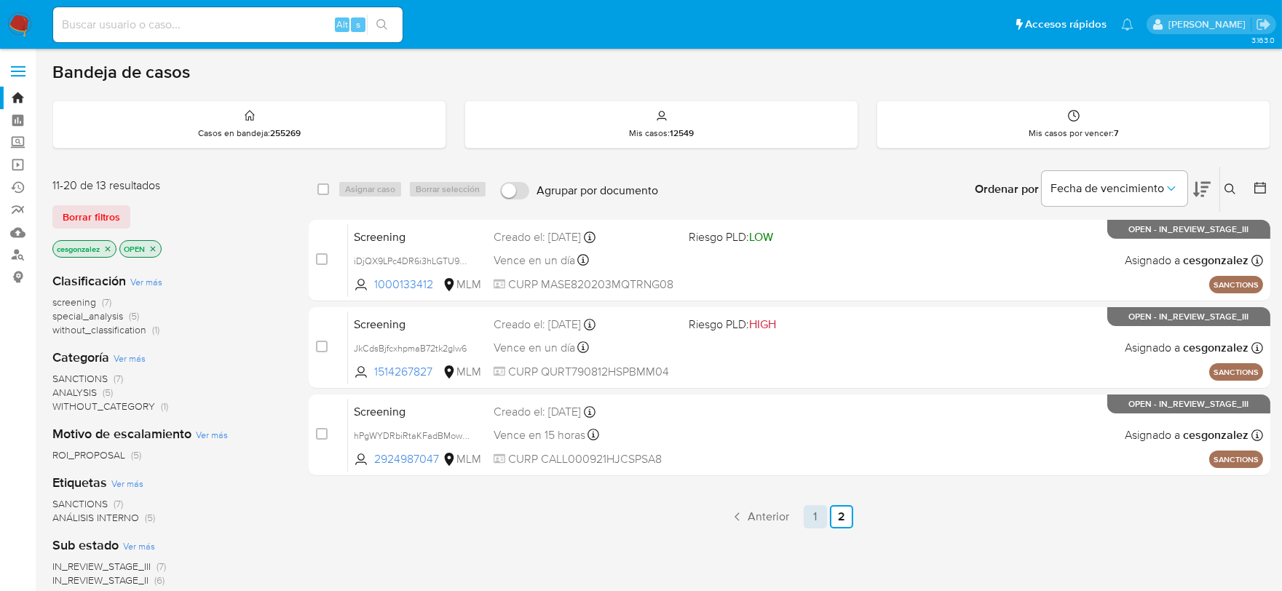
click at [821, 514] on link "1" at bounding box center [815, 516] width 23 height 23
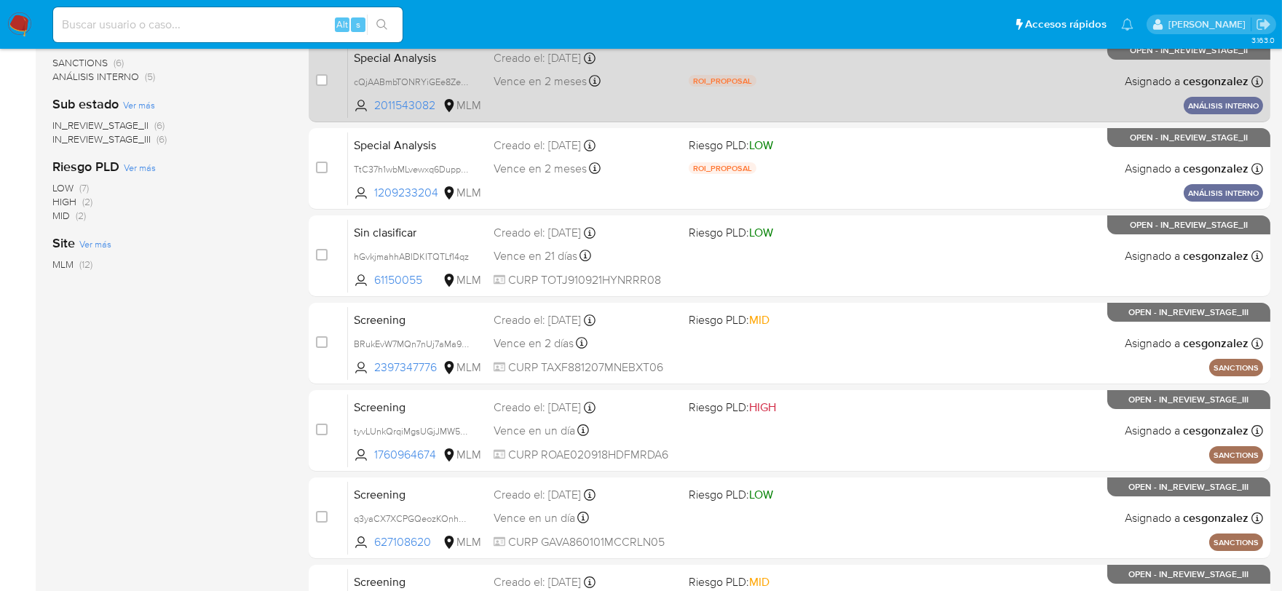
scroll to position [610, 0]
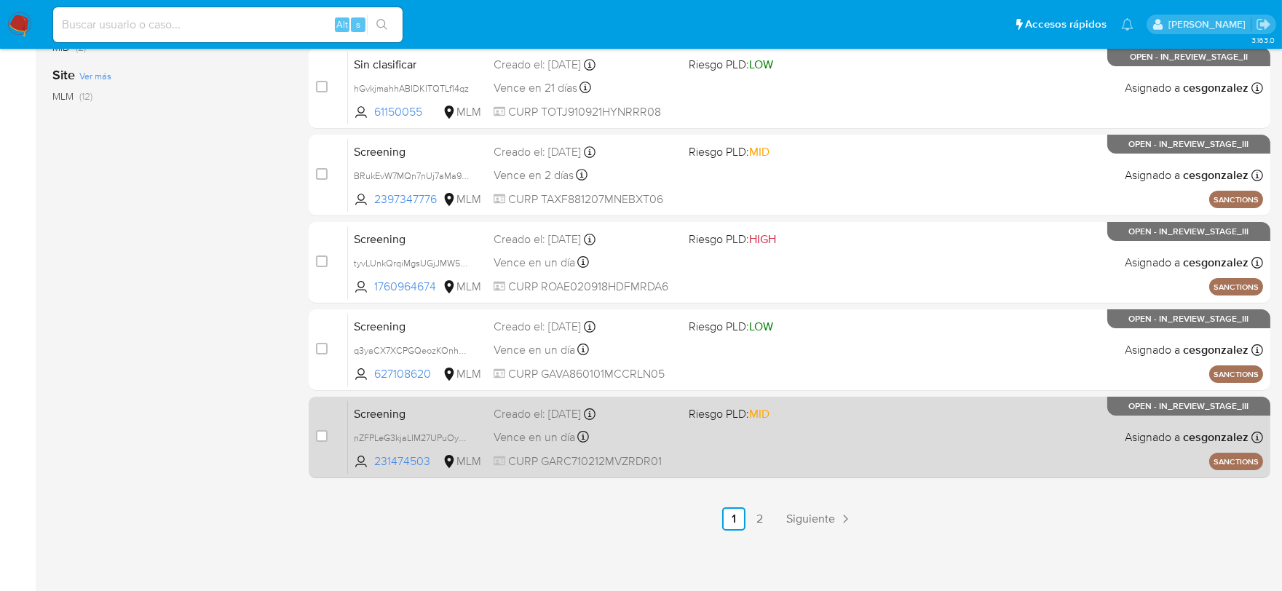
click at [672, 444] on div "Vence en un día Vence el 15/10/2025 11:05:24" at bounding box center [586, 437] width 184 height 20
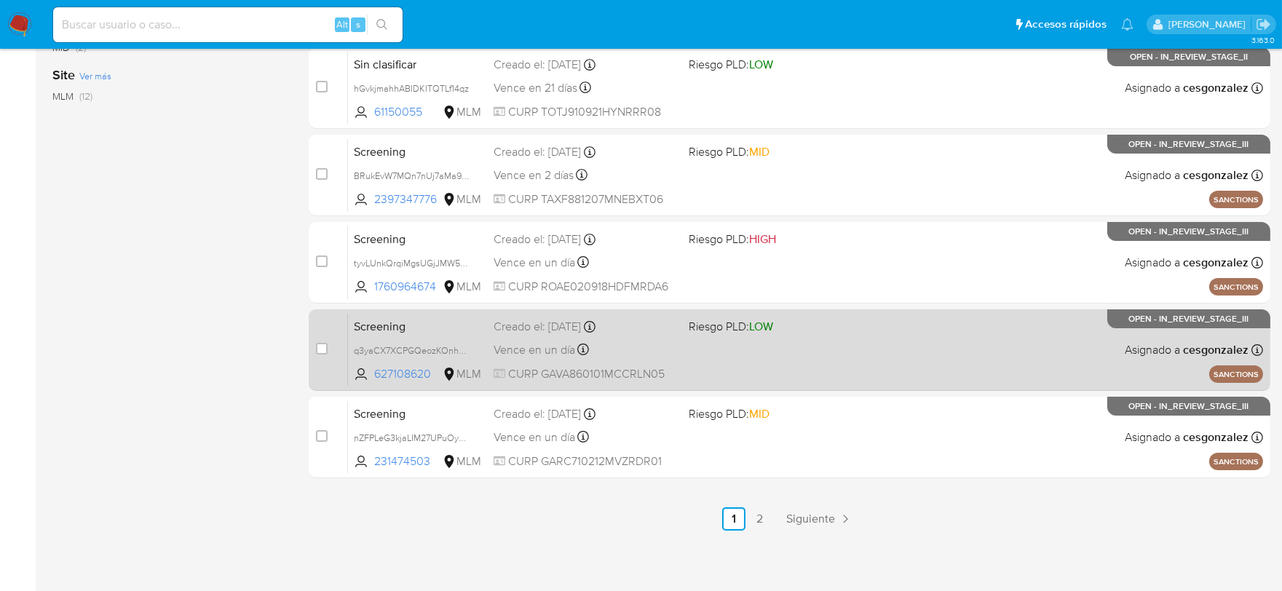
click at [553, 358] on div "Vence en un día Vence el 15/10/2025 11:09:54" at bounding box center [586, 350] width 184 height 20
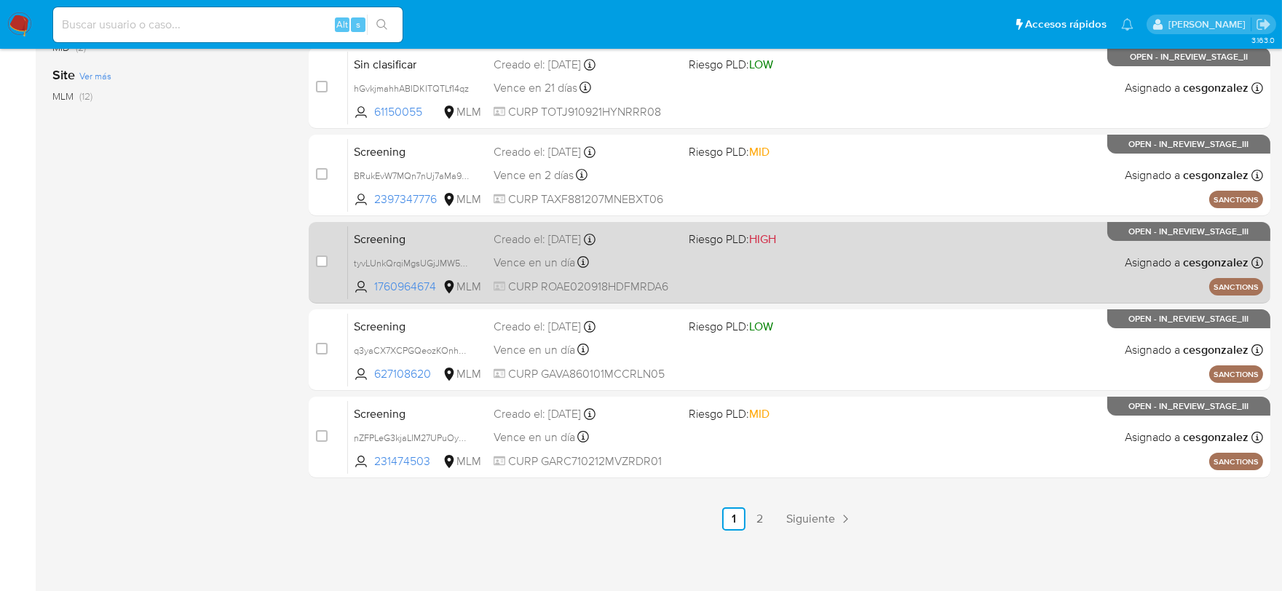
click at [546, 262] on span "Vence en un día" at bounding box center [535, 263] width 82 height 16
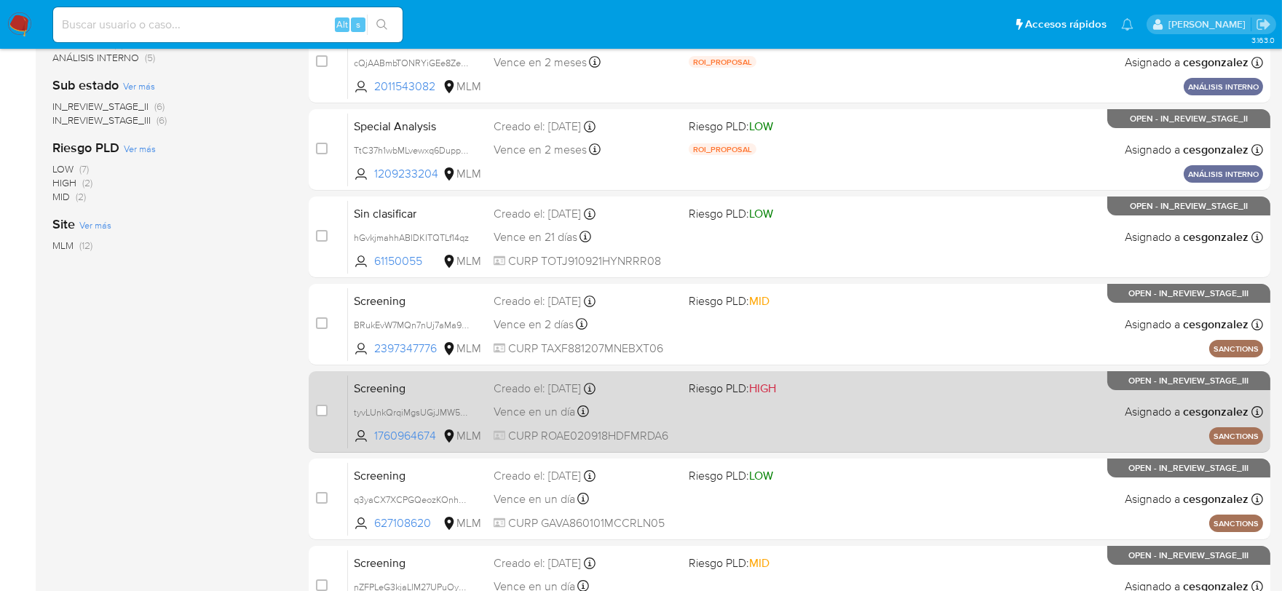
scroll to position [448, 0]
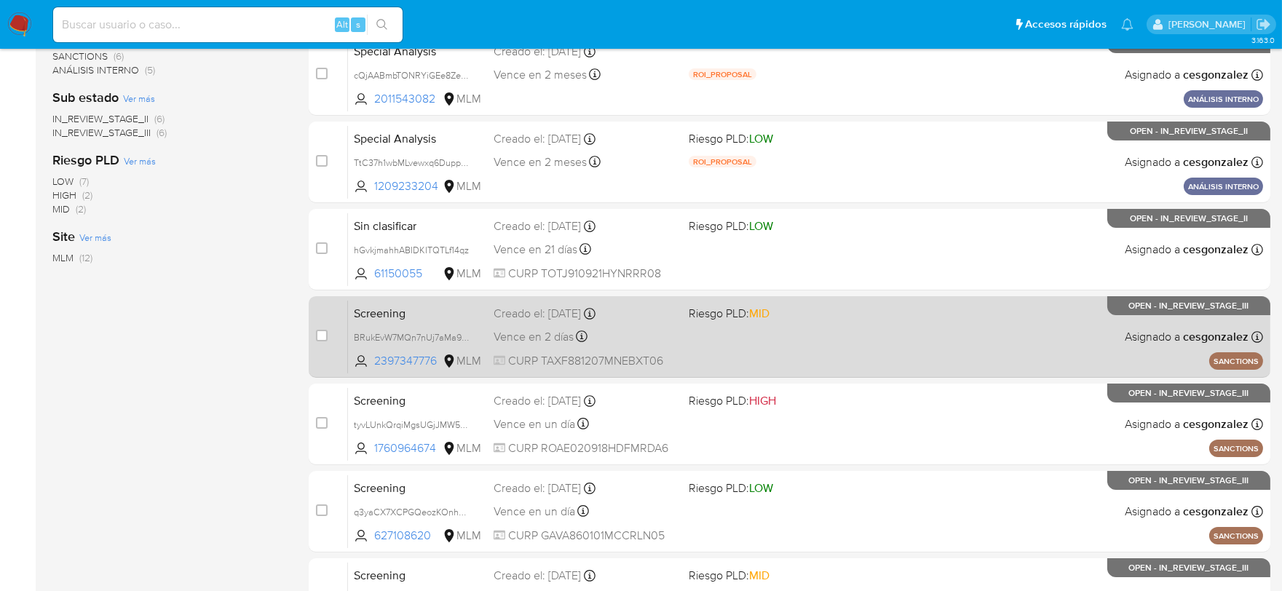
click at [510, 347] on div "Screening BRukEvW7MQn7nUj7aMa9lrA5 2397347776 MLM Riesgo PLD: MID Creado el: 03…" at bounding box center [805, 337] width 915 height 74
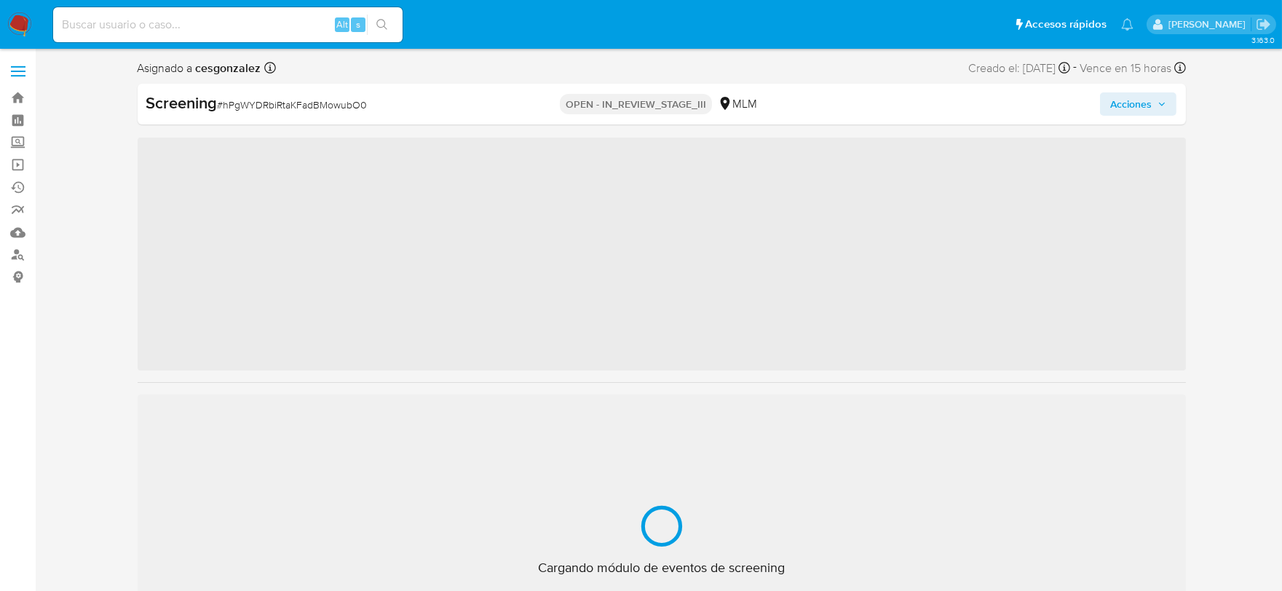
scroll to position [719, 0]
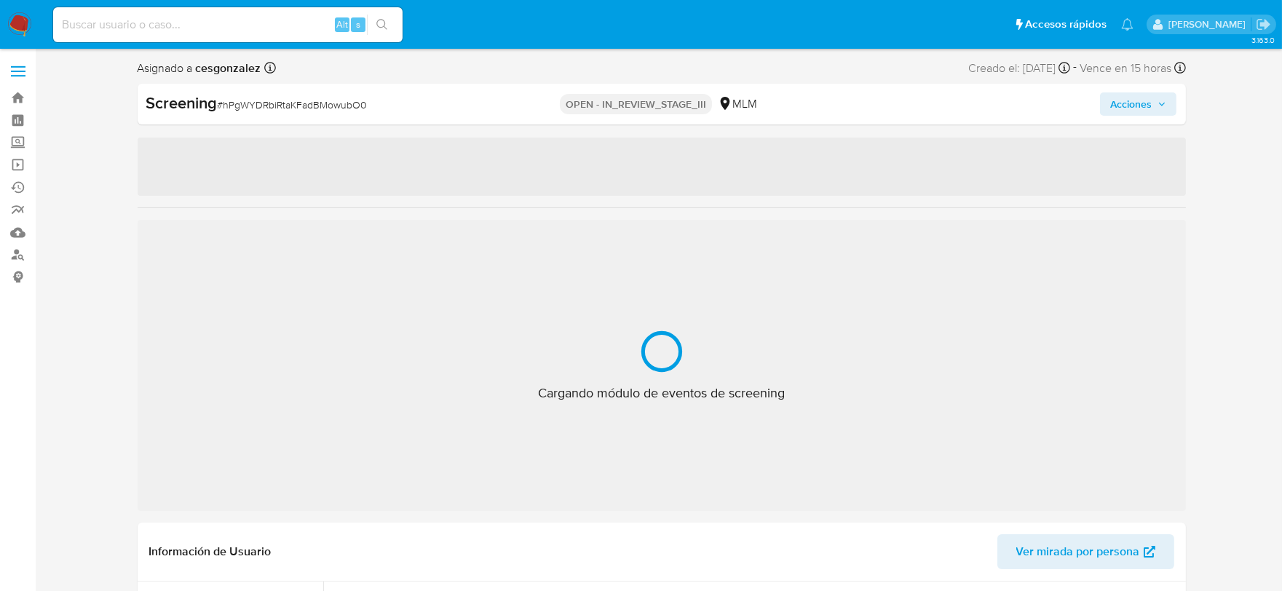
select select "10"
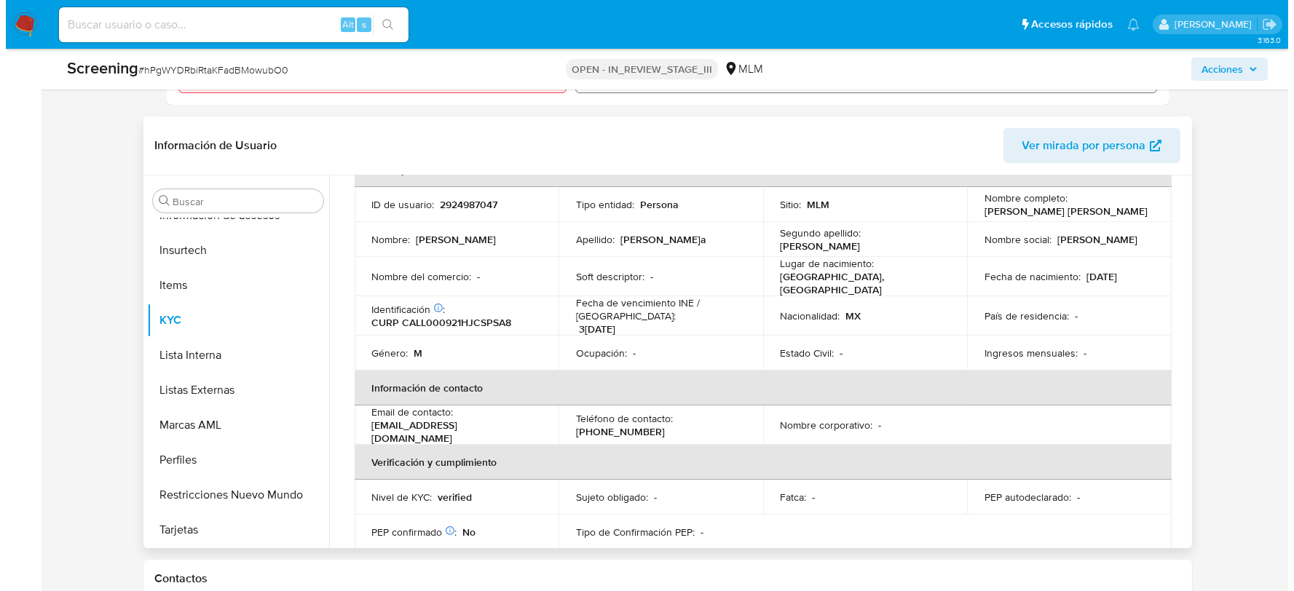
scroll to position [30, 0]
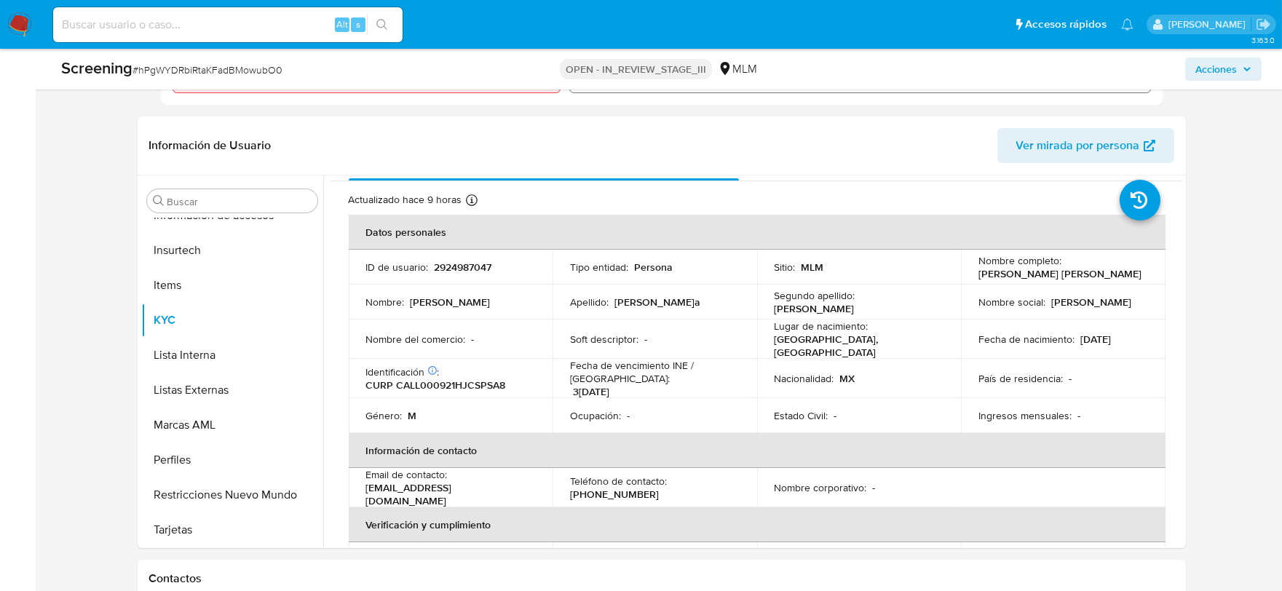
click at [1221, 71] on span "Acciones" at bounding box center [1217, 69] width 42 height 23
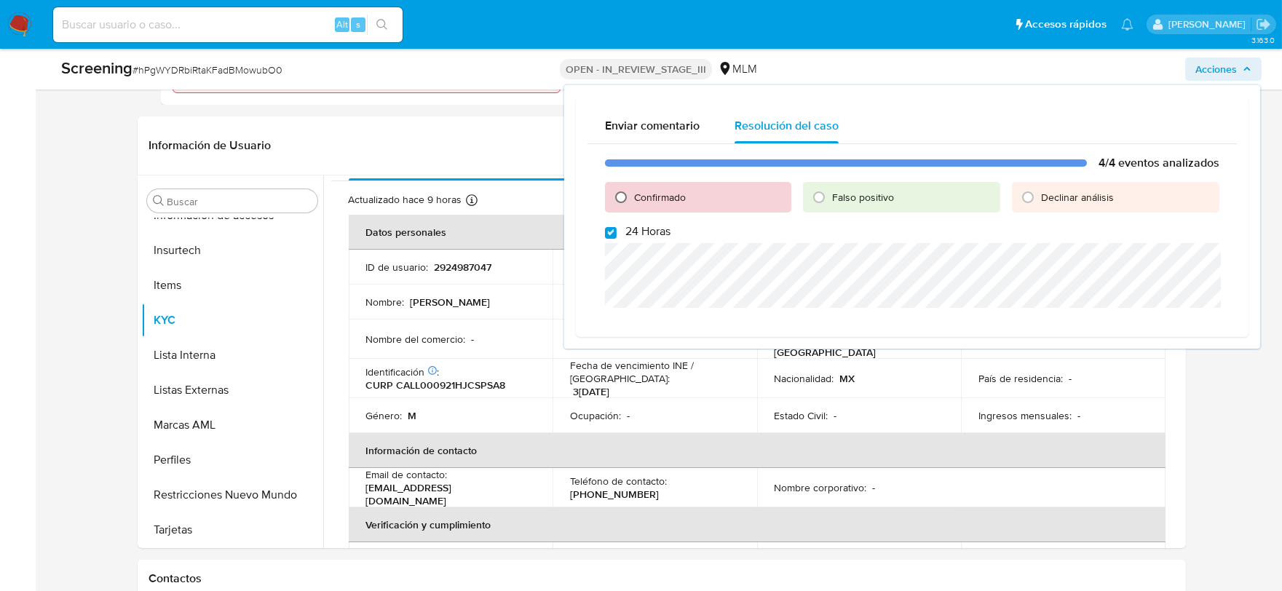
click at [617, 194] on input "Confirmado" at bounding box center [621, 197] width 23 height 23
radio input "true"
click at [609, 237] on input "24 Horas" at bounding box center [611, 233] width 12 height 12
checkbox input "false"
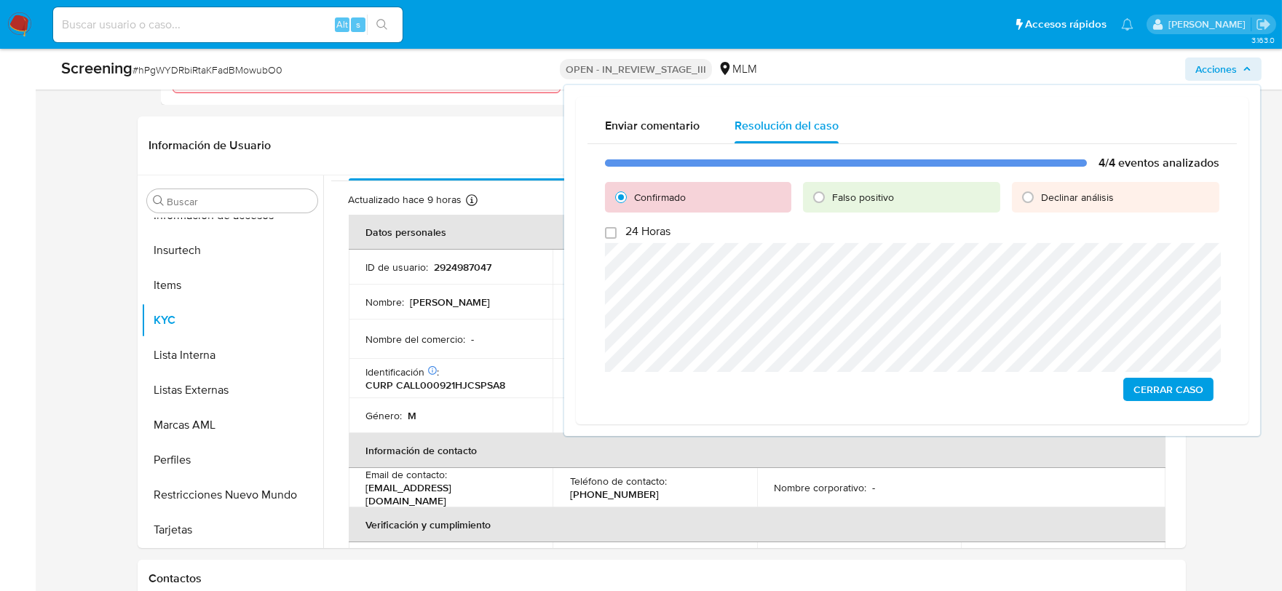
click at [1167, 384] on span "Cerrar Caso" at bounding box center [1169, 389] width 70 height 20
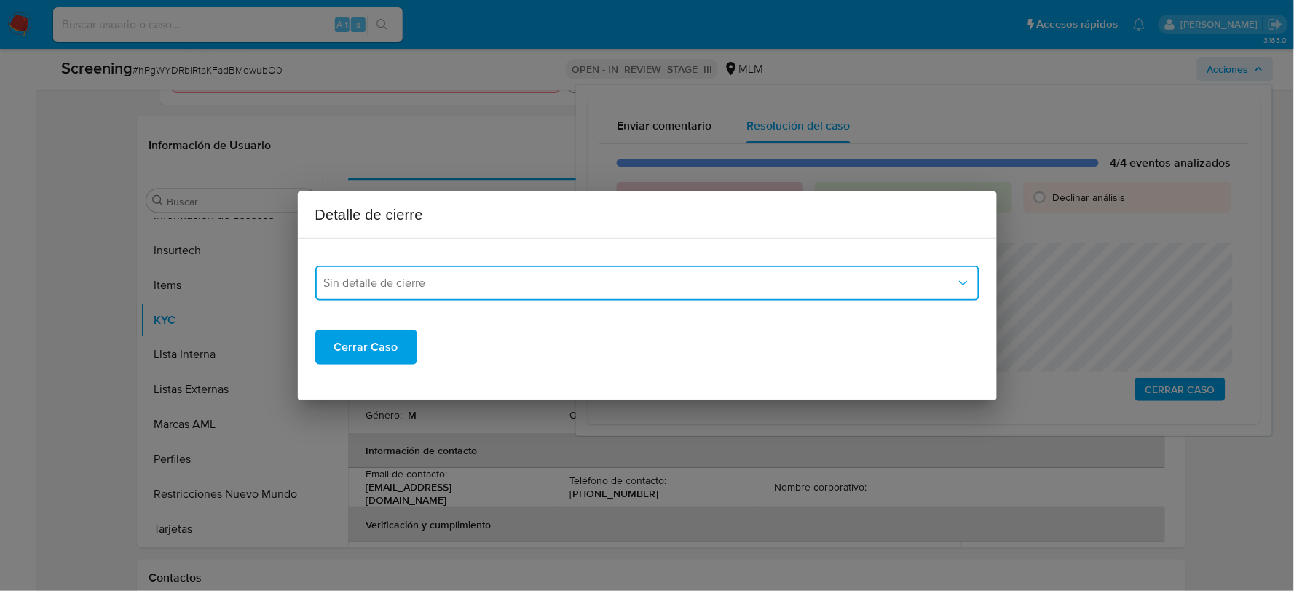
click at [473, 267] on button "Sin detalle de cierre" at bounding box center [647, 283] width 664 height 35
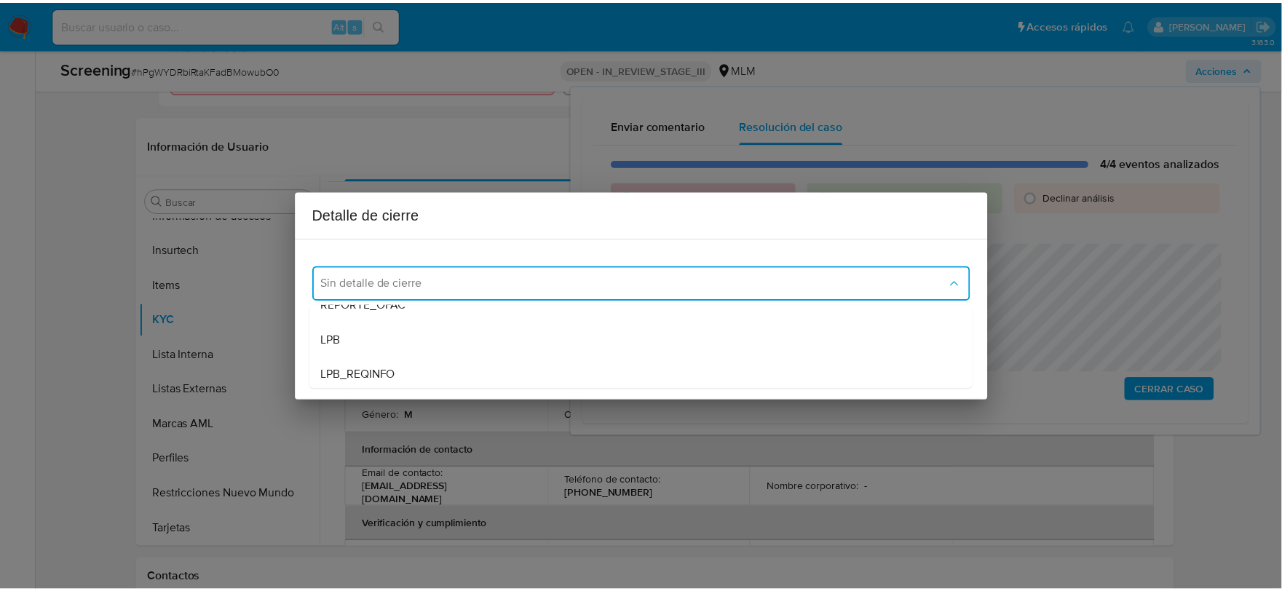
scroll to position [81, 0]
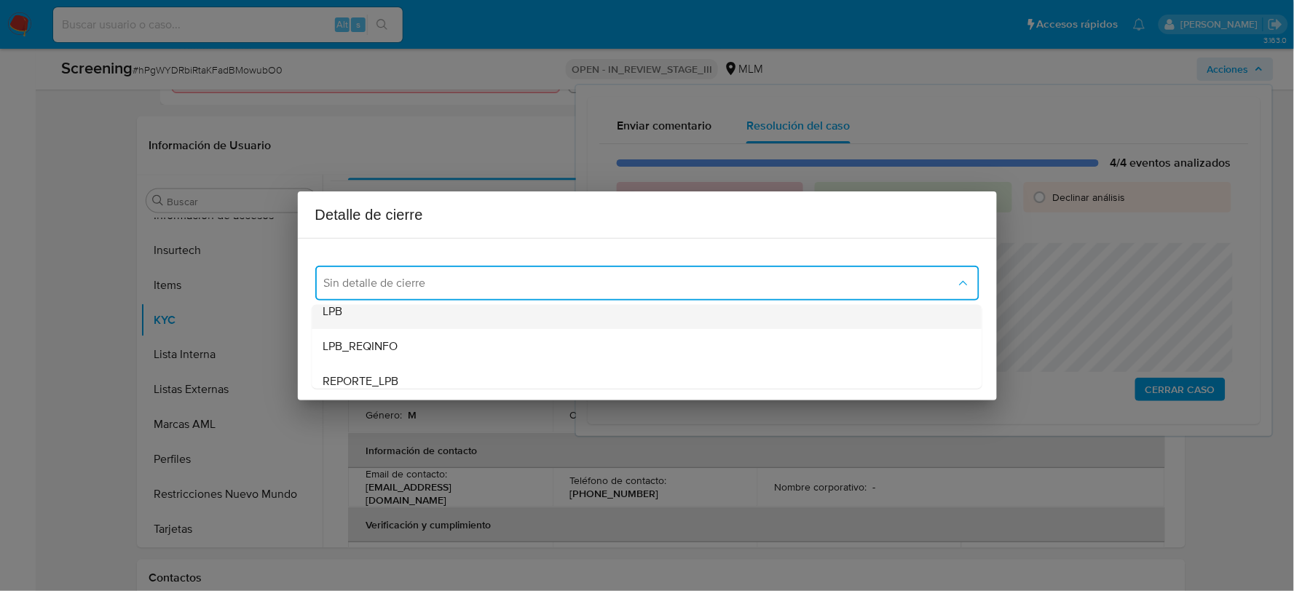
click at [426, 325] on div "LPB" at bounding box center [646, 310] width 647 height 35
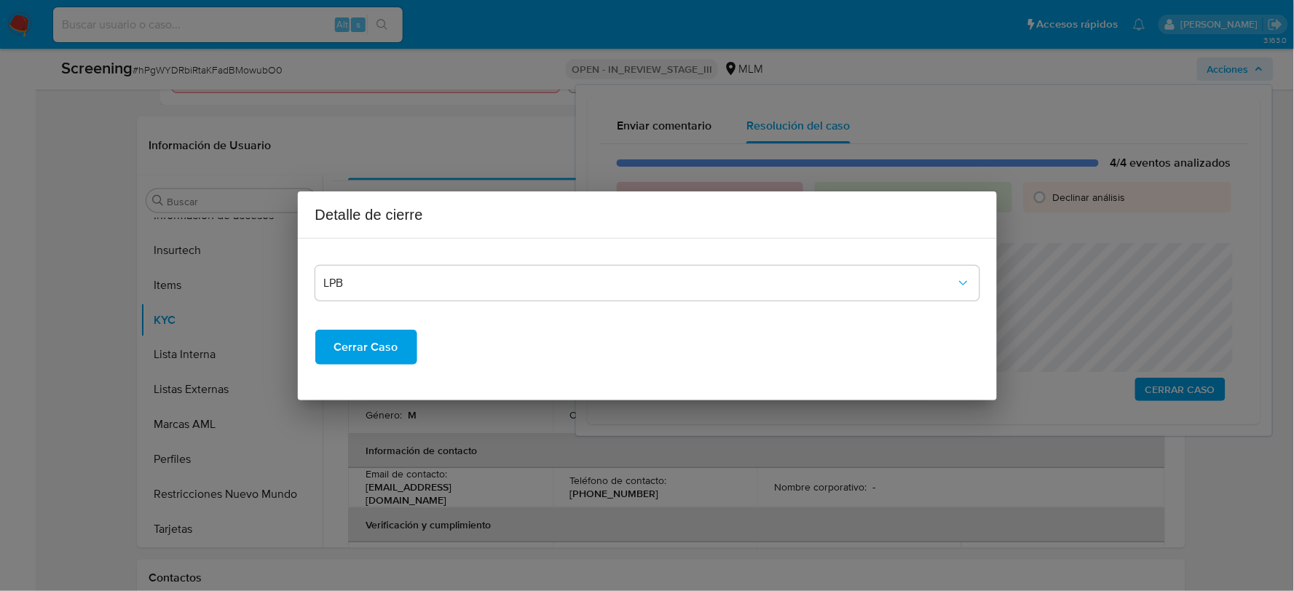
click at [379, 336] on span "Cerrar Caso" at bounding box center [366, 347] width 64 height 32
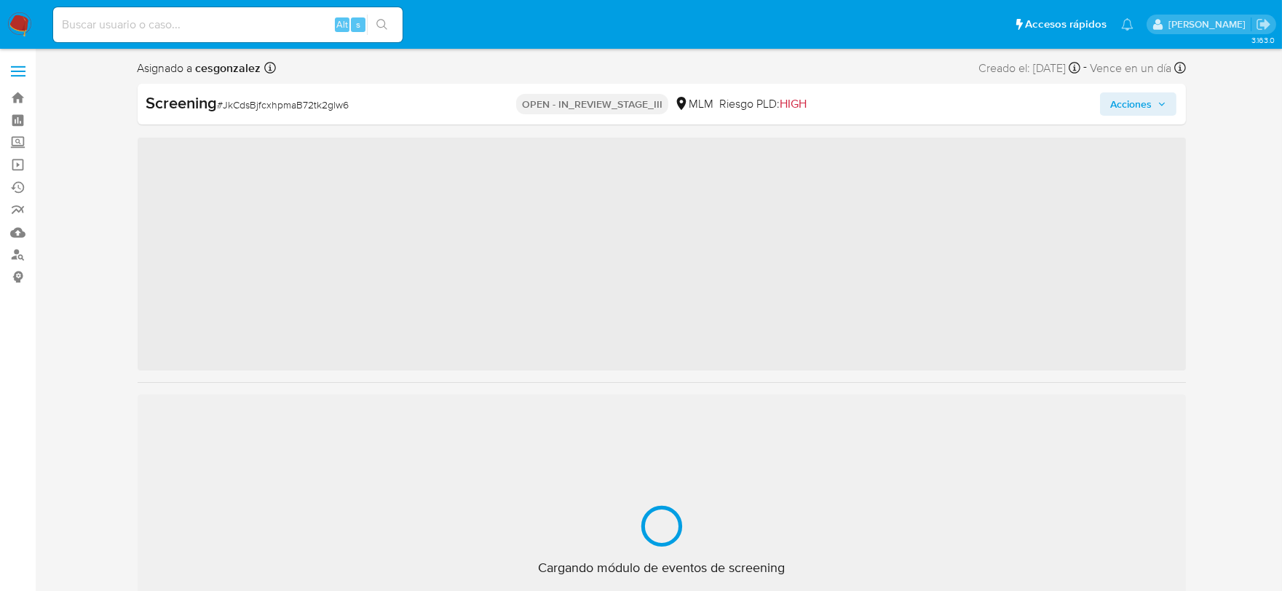
scroll to position [719, 0]
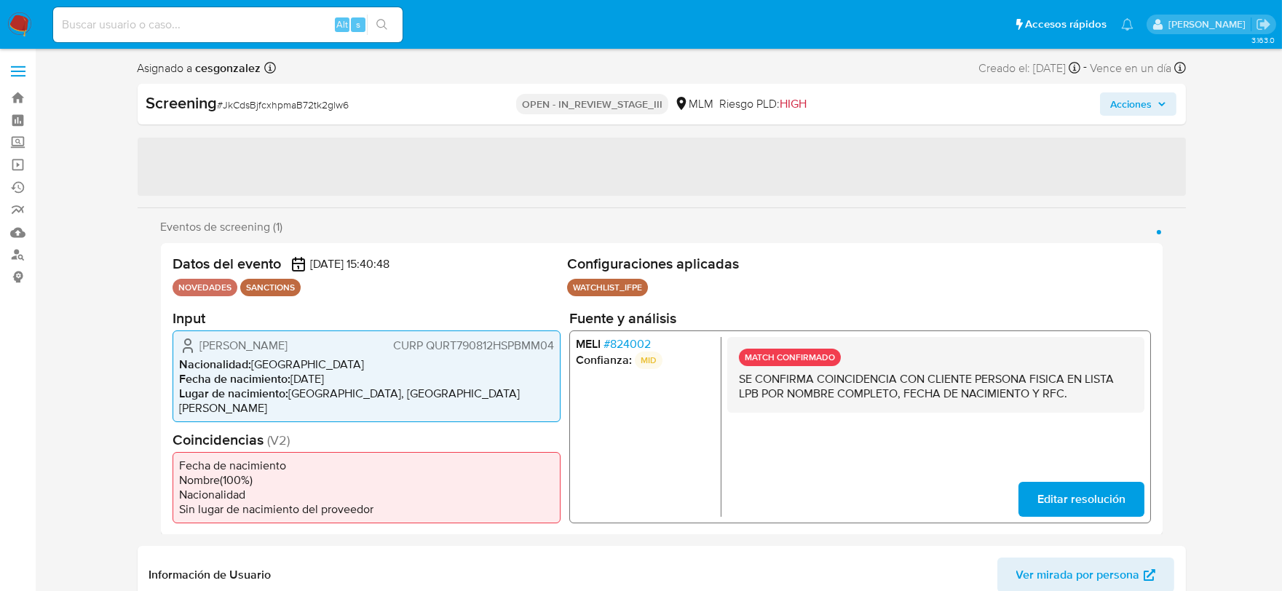
select select "10"
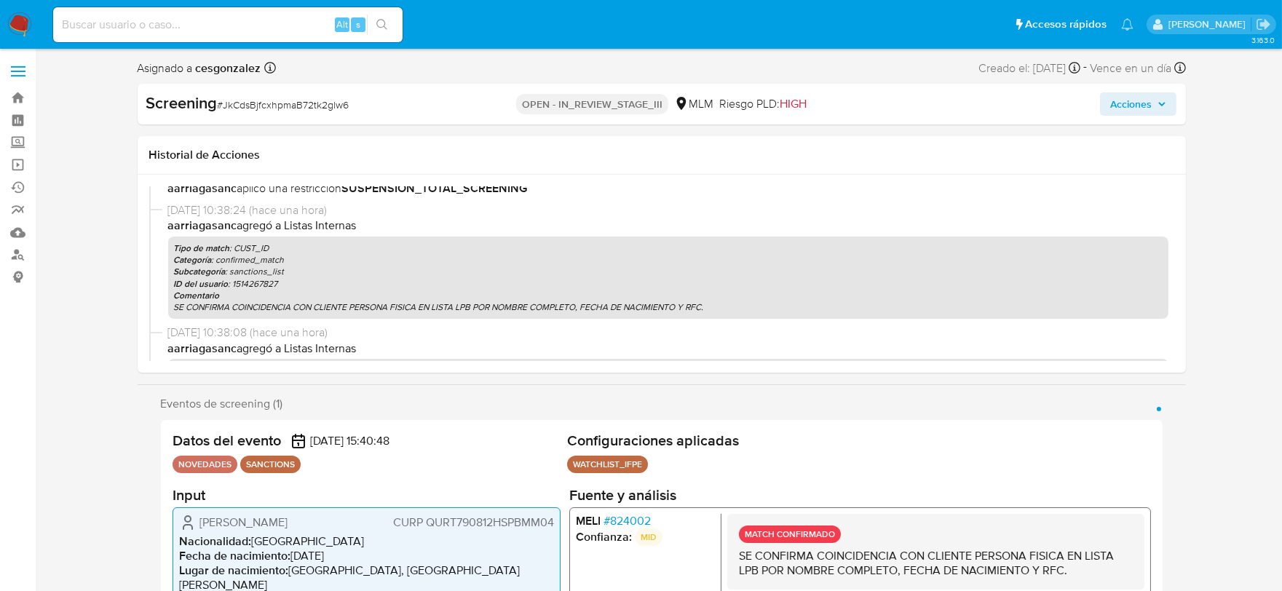
scroll to position [809, 0]
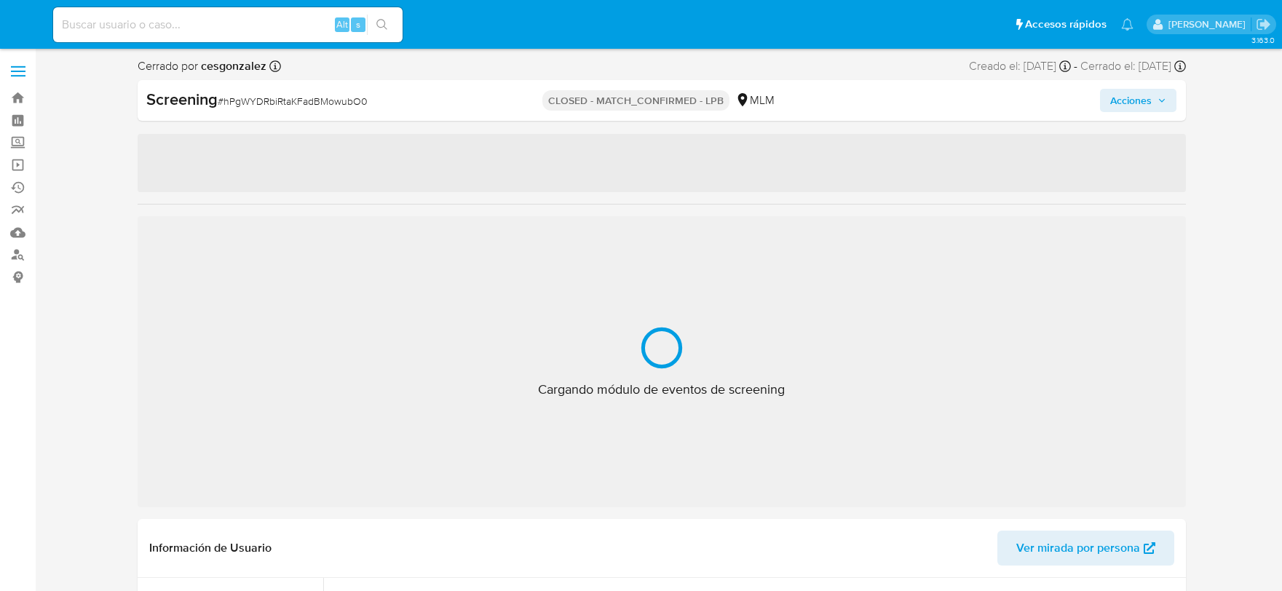
select select "10"
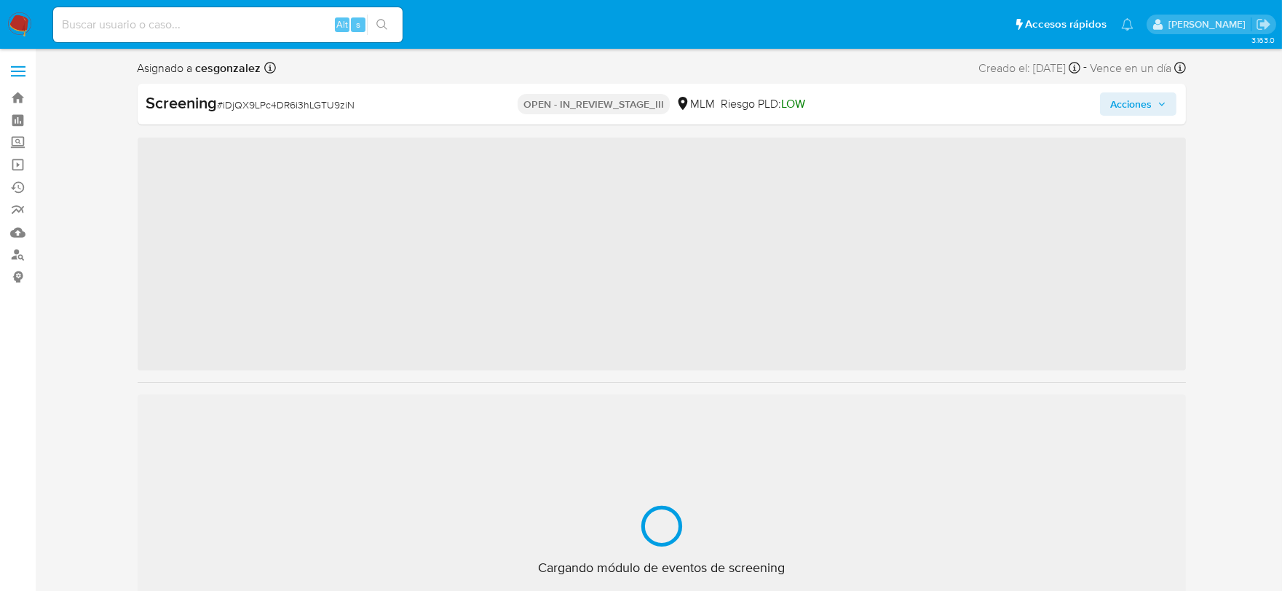
scroll to position [719, 0]
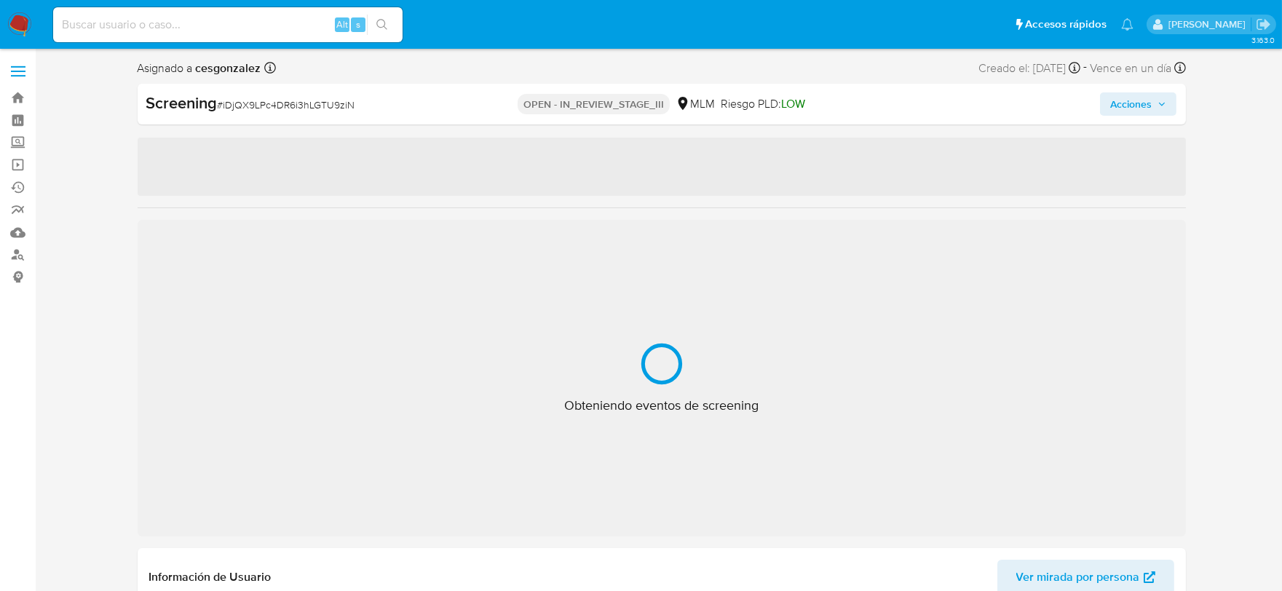
select select "10"
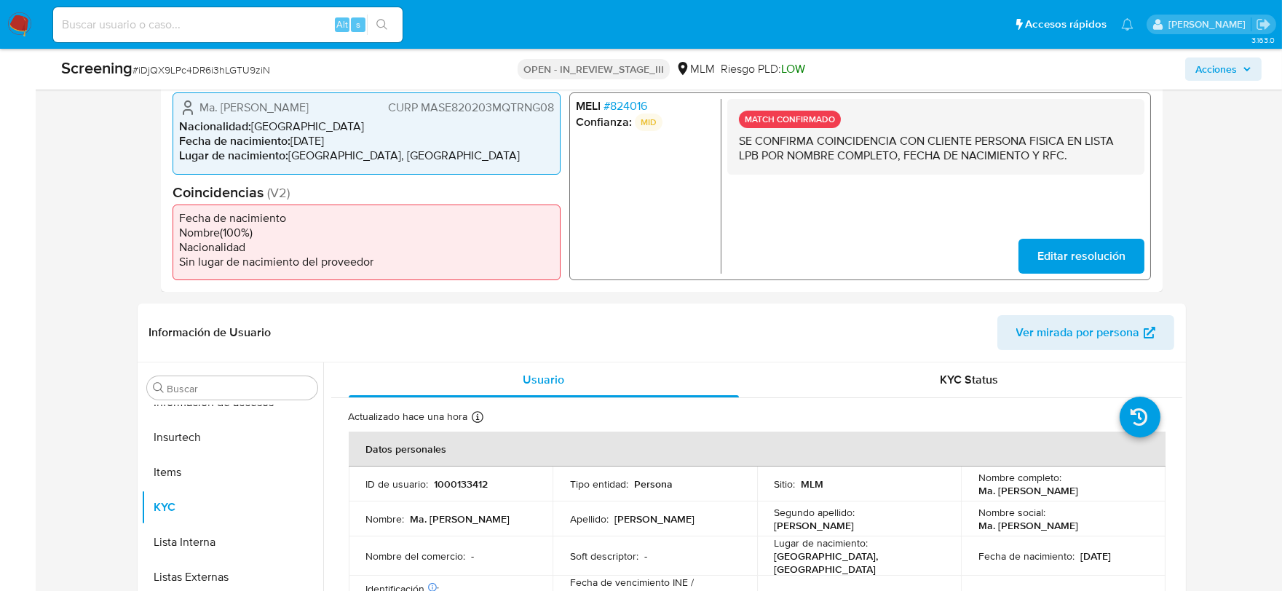
scroll to position [404, 0]
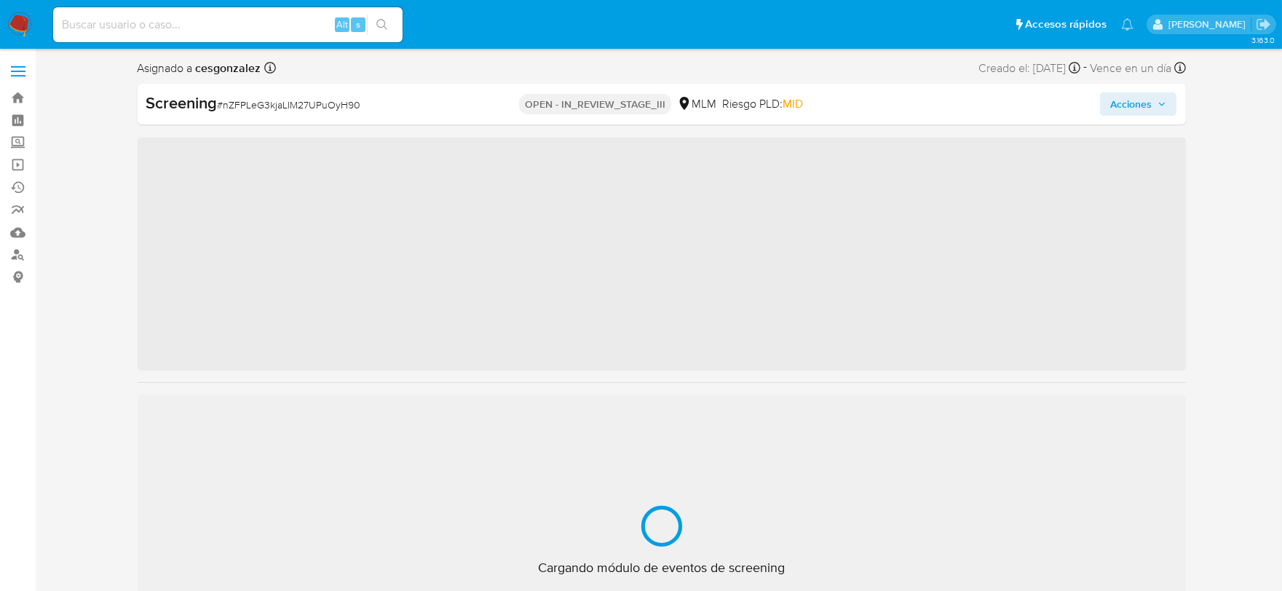
scroll to position [719, 0]
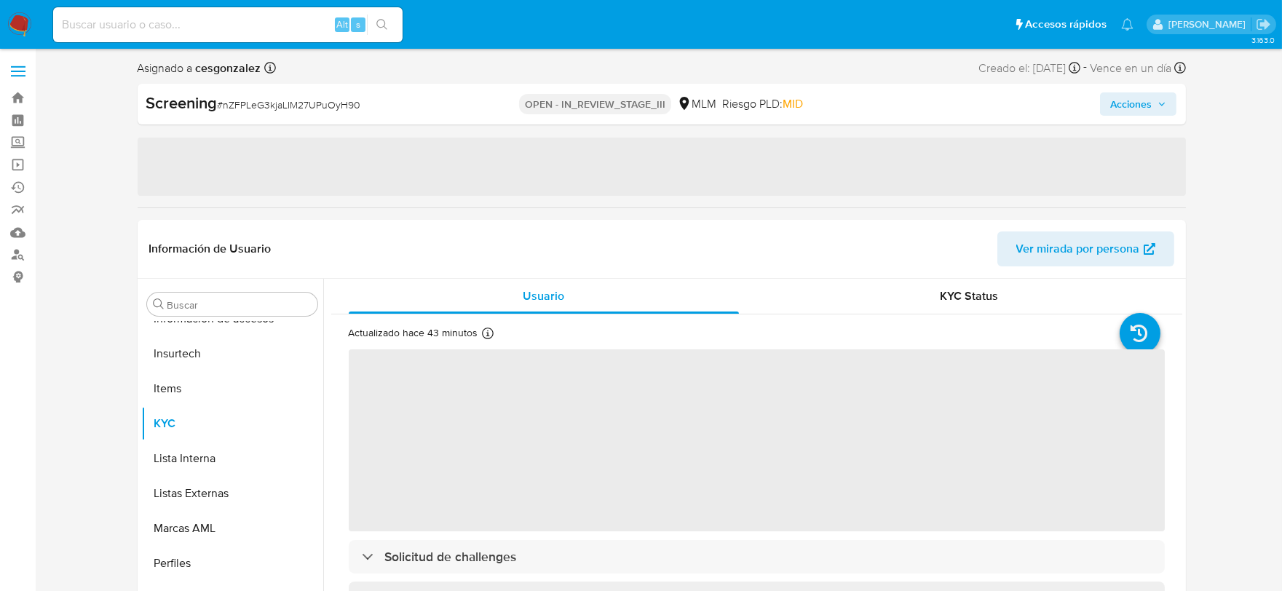
select select "10"
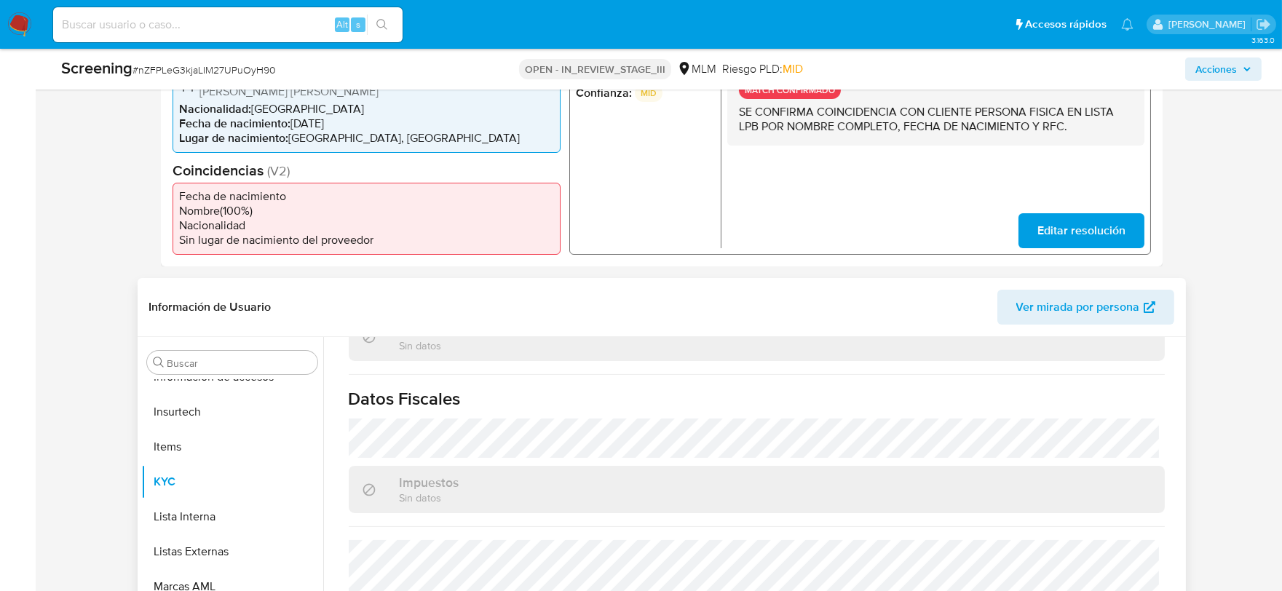
scroll to position [906, 0]
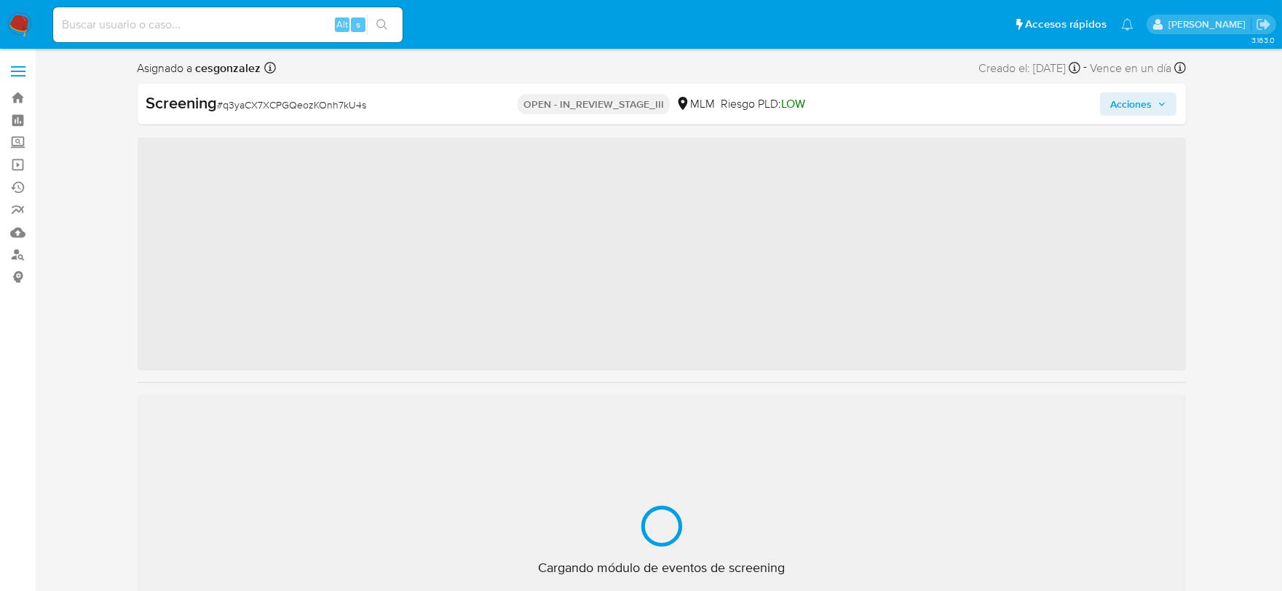
scroll to position [719, 0]
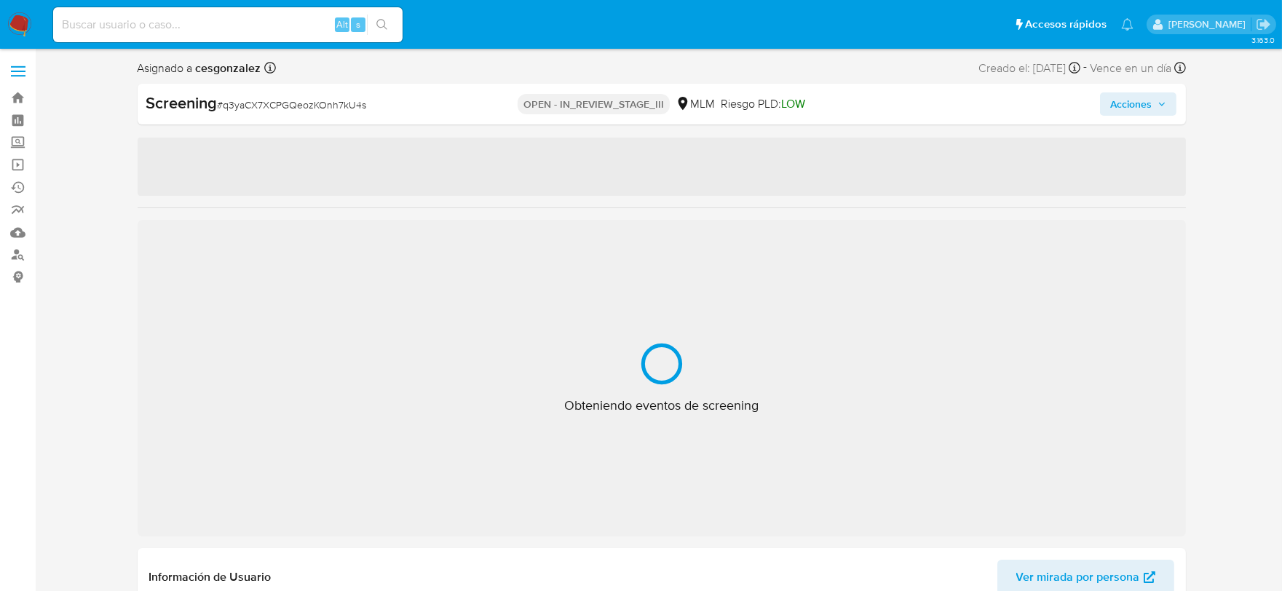
select select "10"
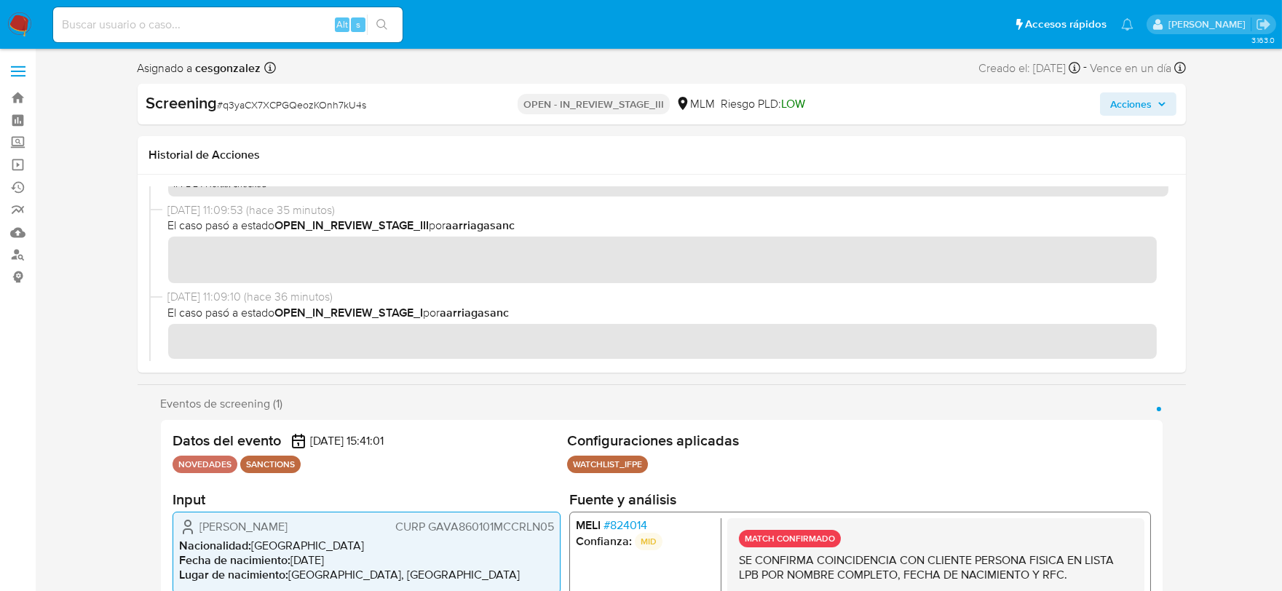
scroll to position [162, 0]
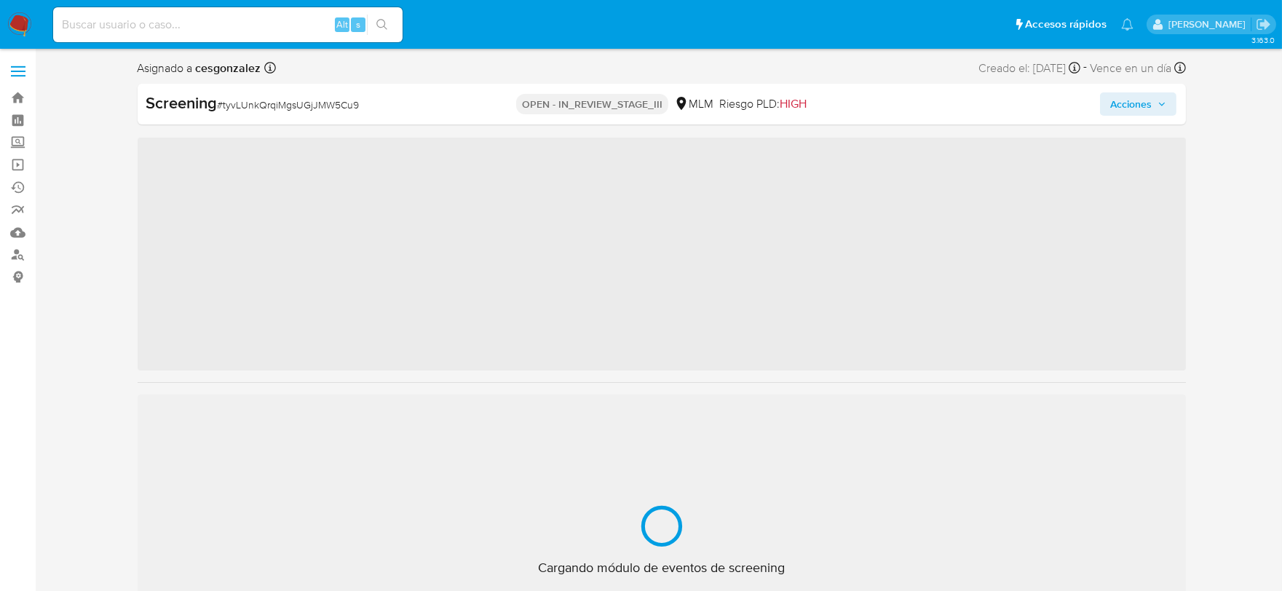
scroll to position [719, 0]
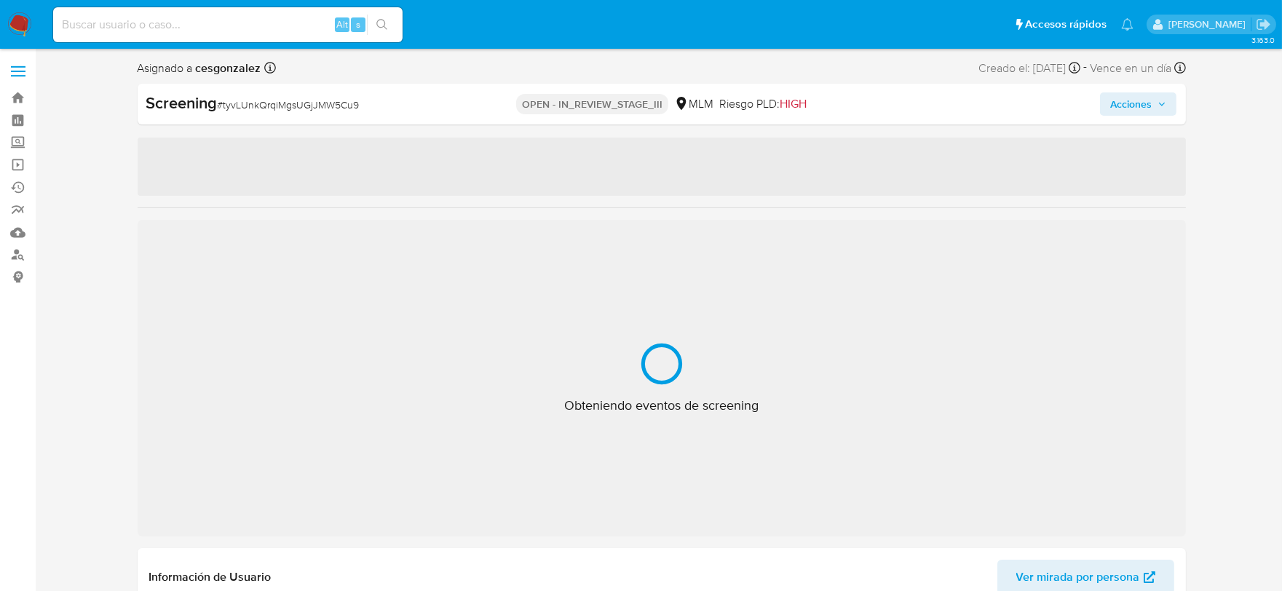
select select "10"
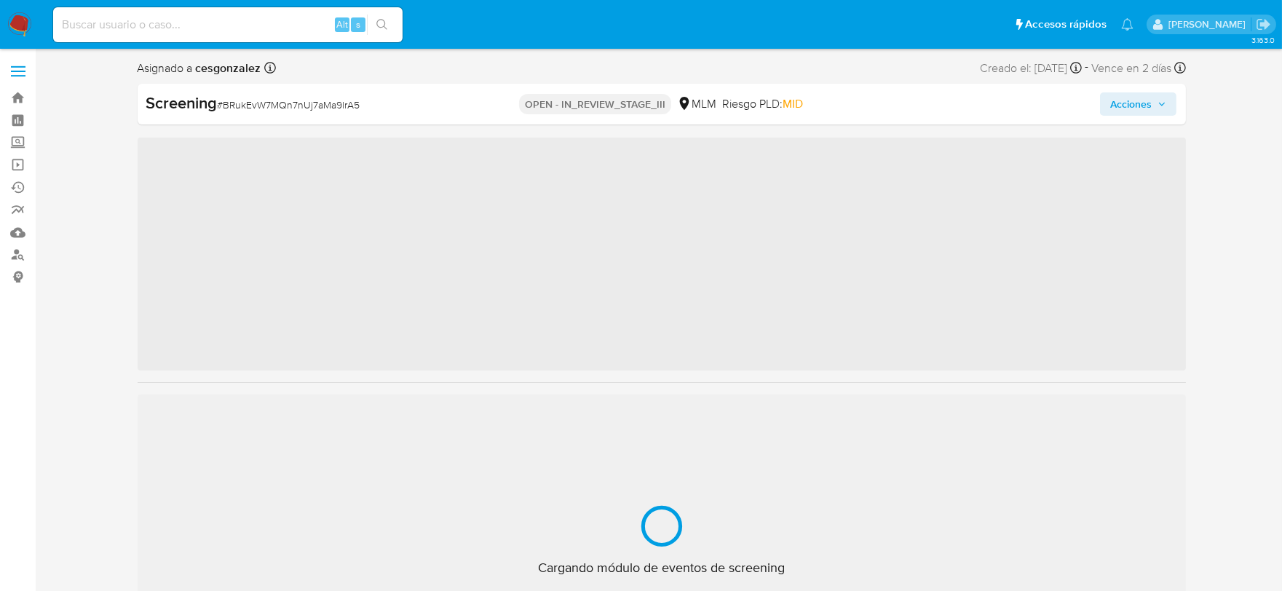
scroll to position [719, 0]
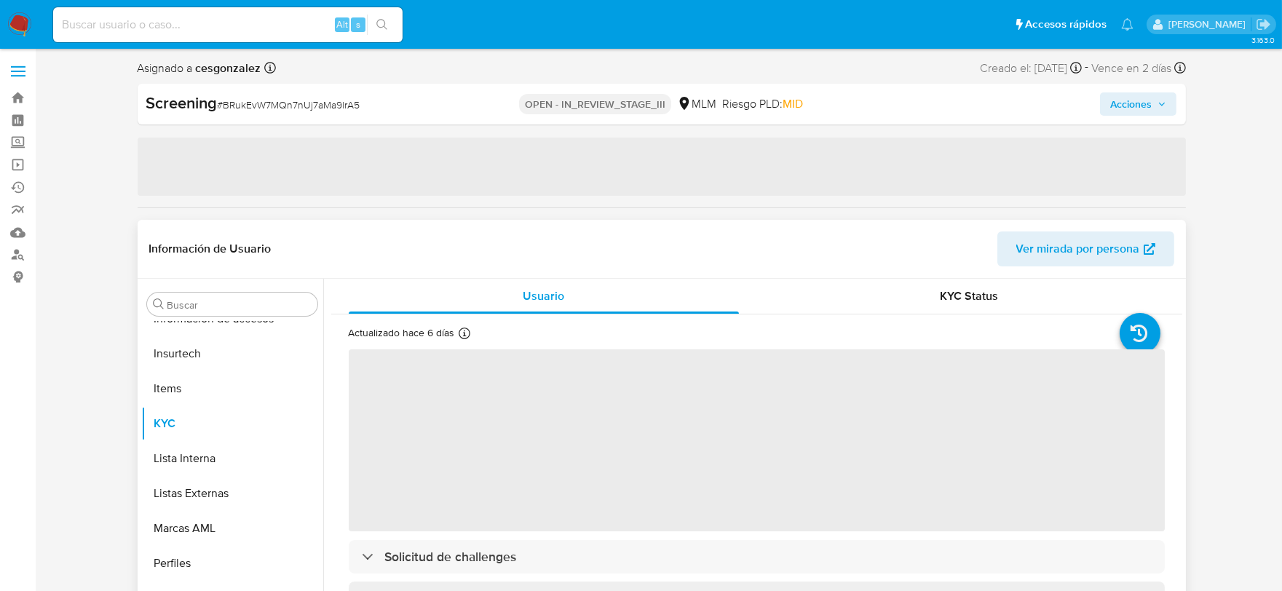
select select "10"
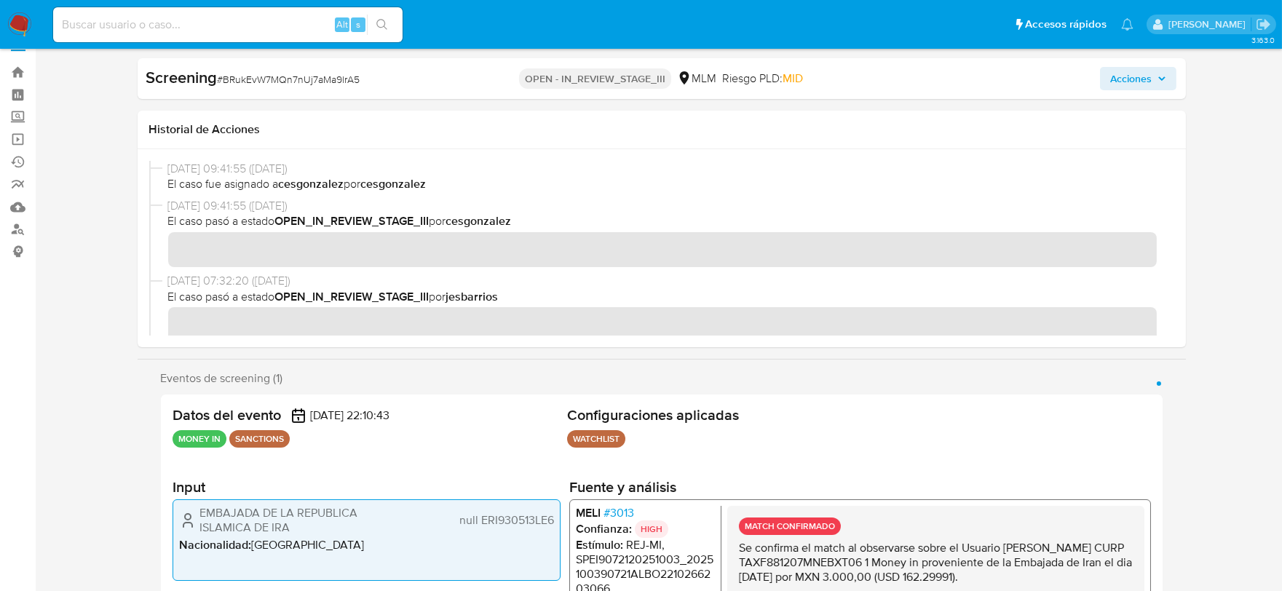
scroll to position [0, 0]
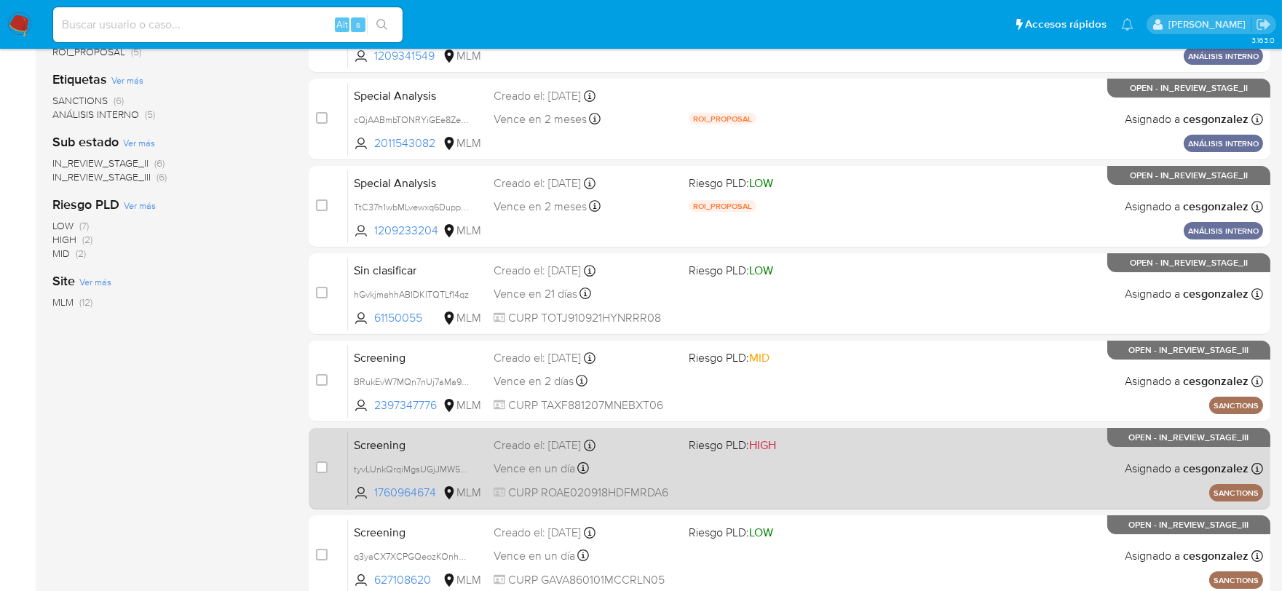
scroll to position [404, 0]
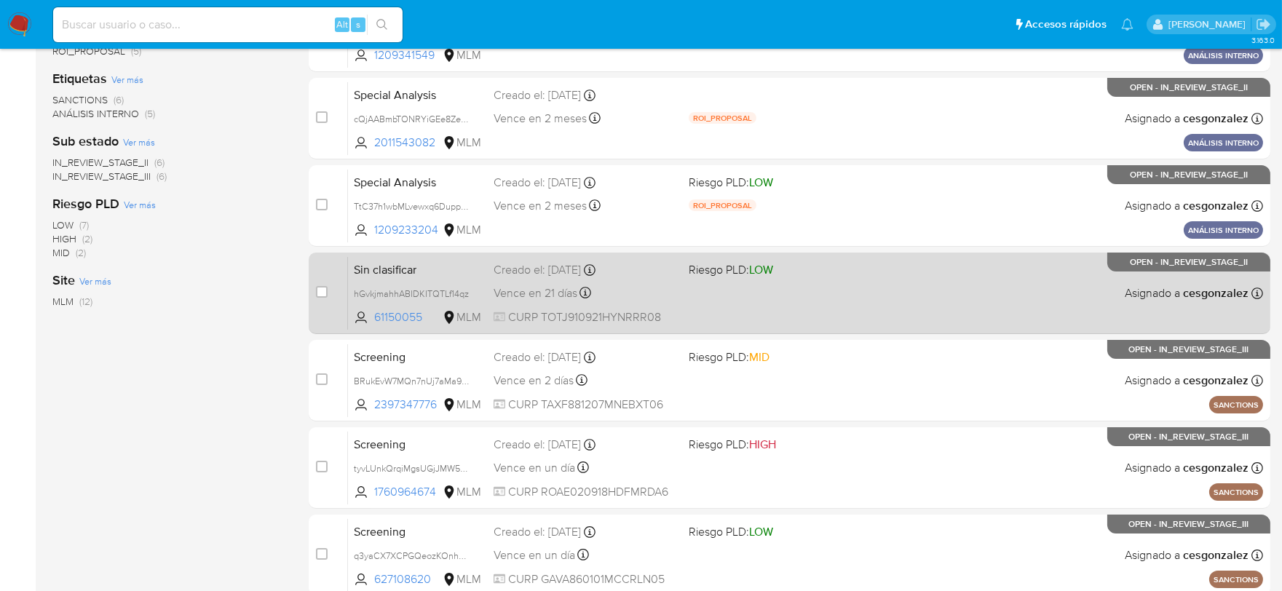
click at [649, 296] on div "Vence en 21 días Vence el [DATE] 12:14:34" at bounding box center [586, 293] width 184 height 20
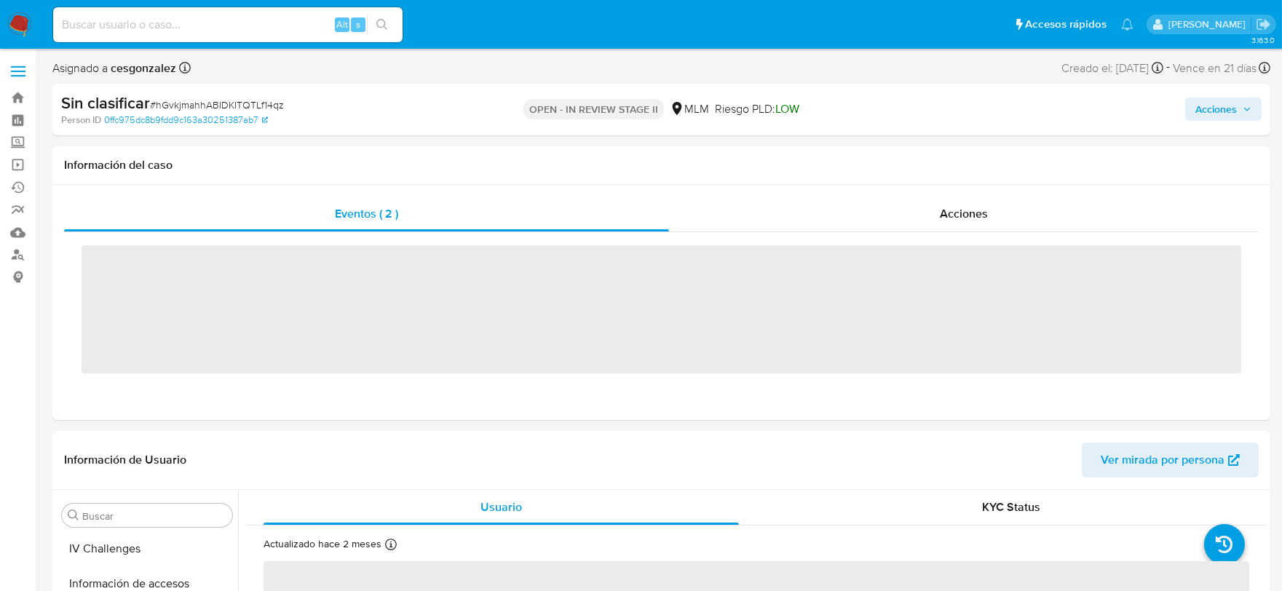
scroll to position [719, 0]
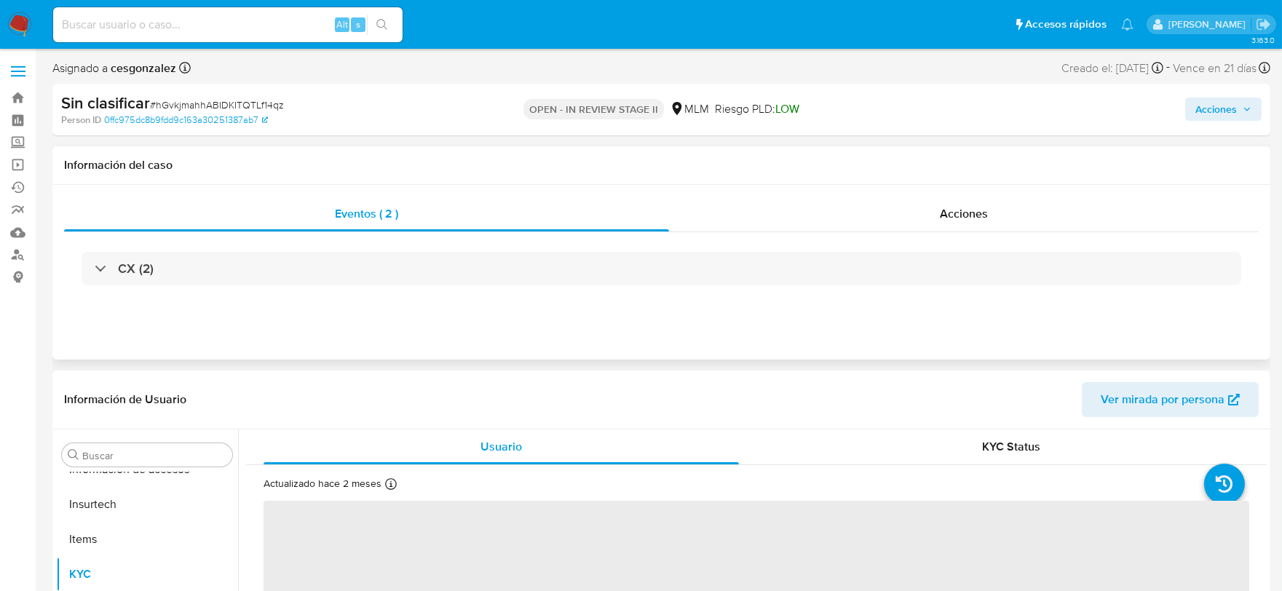
select select "10"
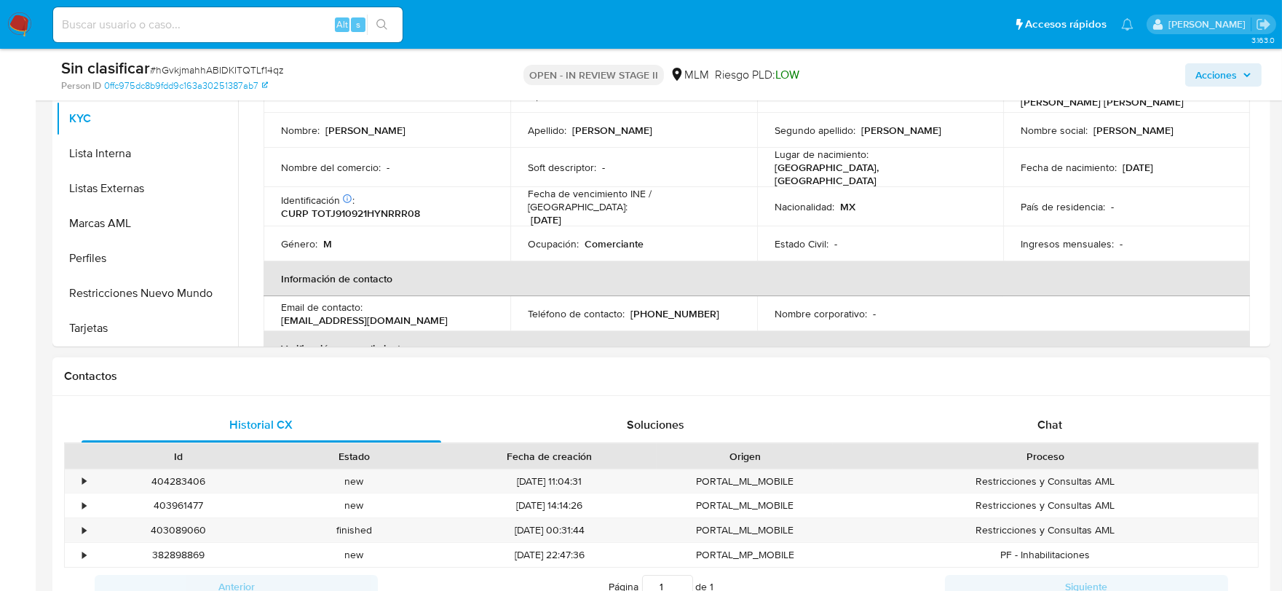
scroll to position [485, 0]
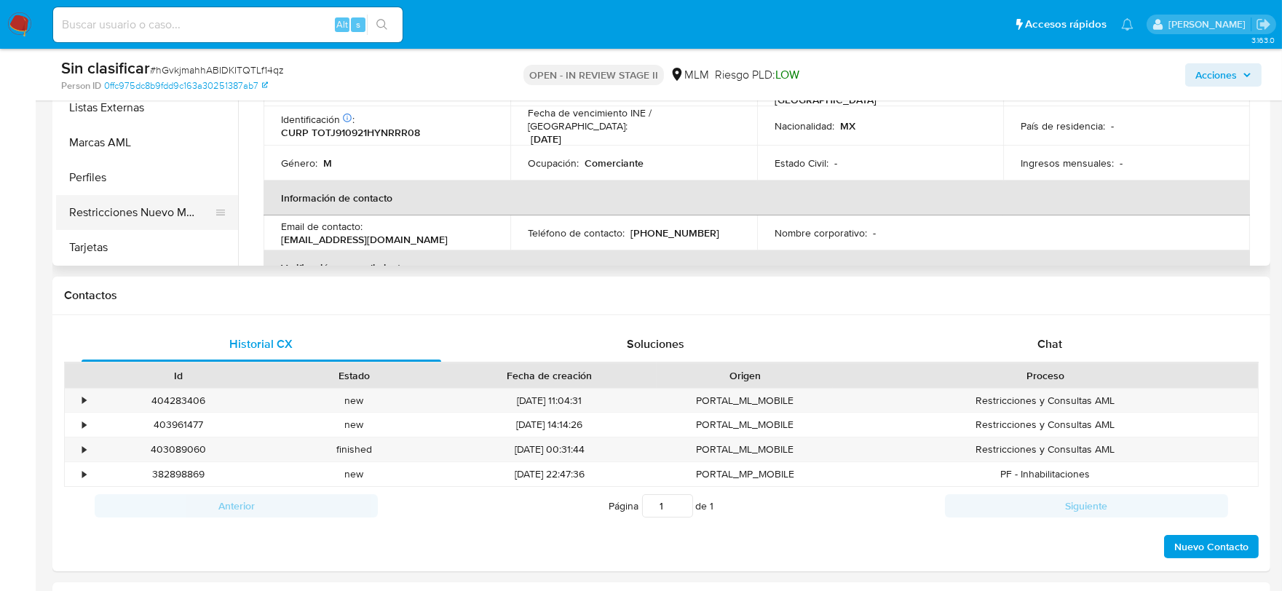
click at [132, 201] on button "Restricciones Nuevo Mundo" at bounding box center [141, 212] width 170 height 35
